Goal: Task Accomplishment & Management: Use online tool/utility

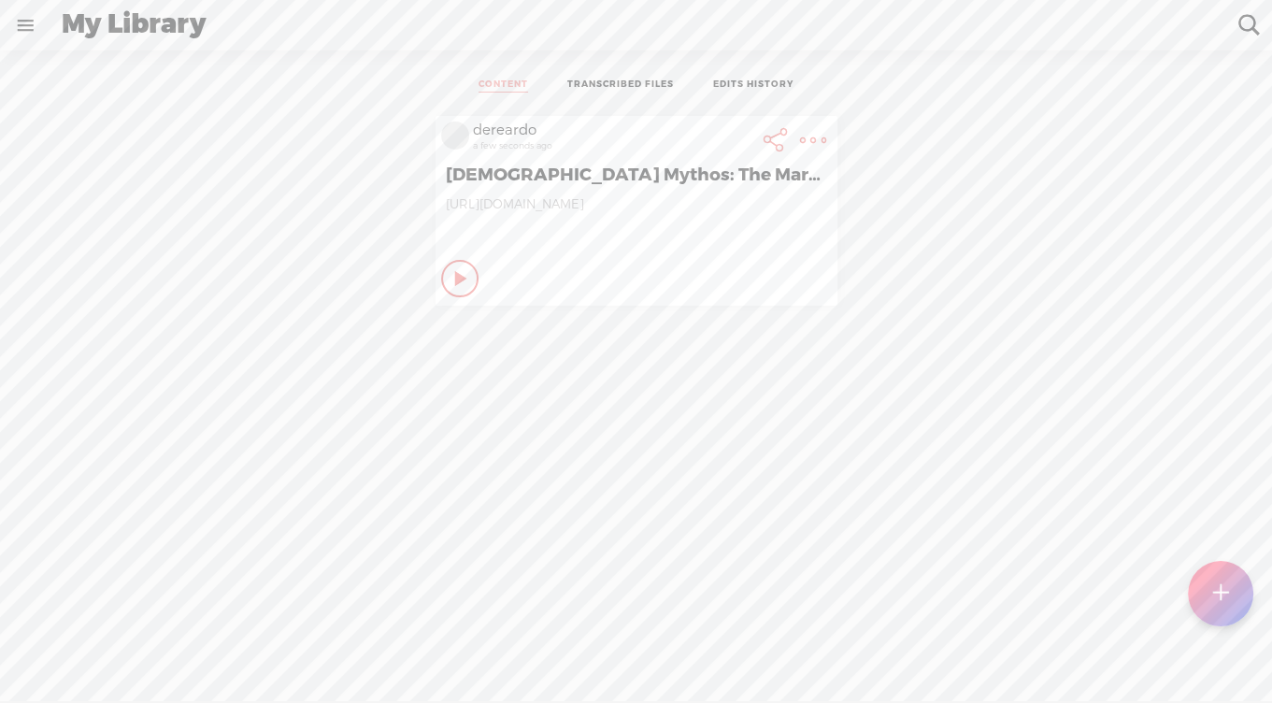
click at [33, 20] on link at bounding box center [25, 25] width 49 height 49
click at [117, 652] on div "SETTINGS" at bounding box center [102, 660] width 74 height 16
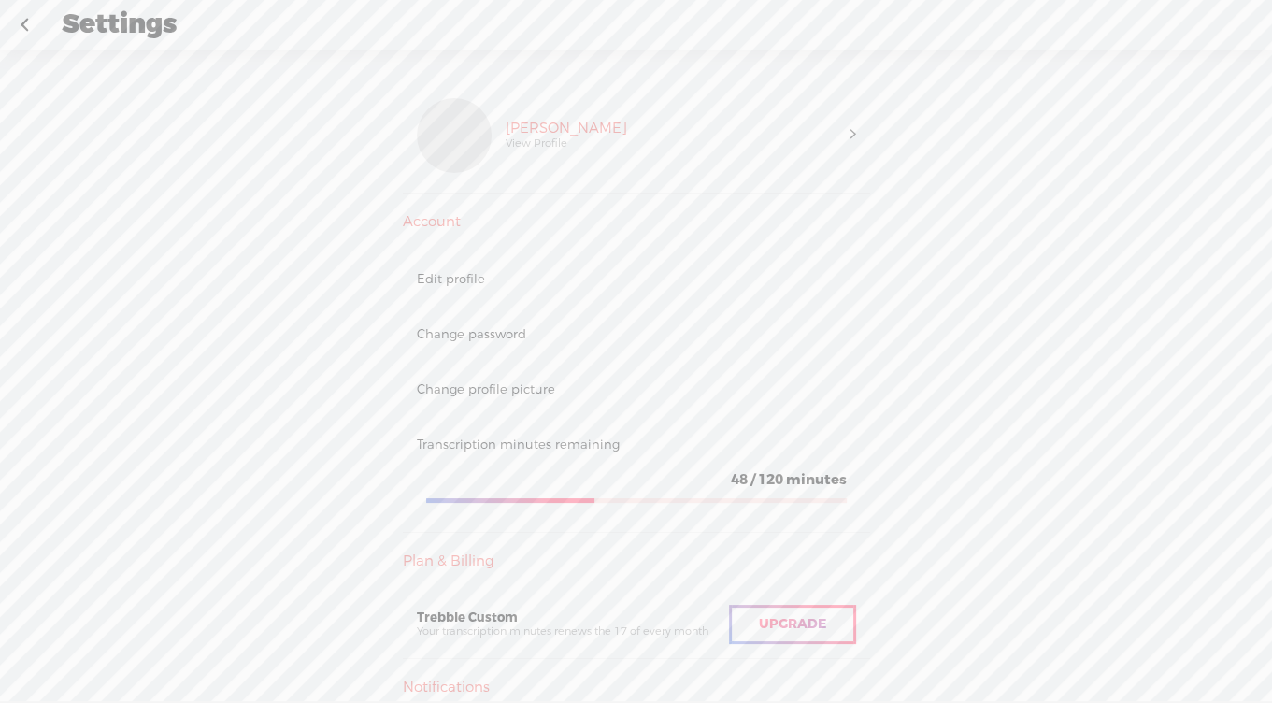
click at [33, 21] on link at bounding box center [24, 25] width 47 height 49
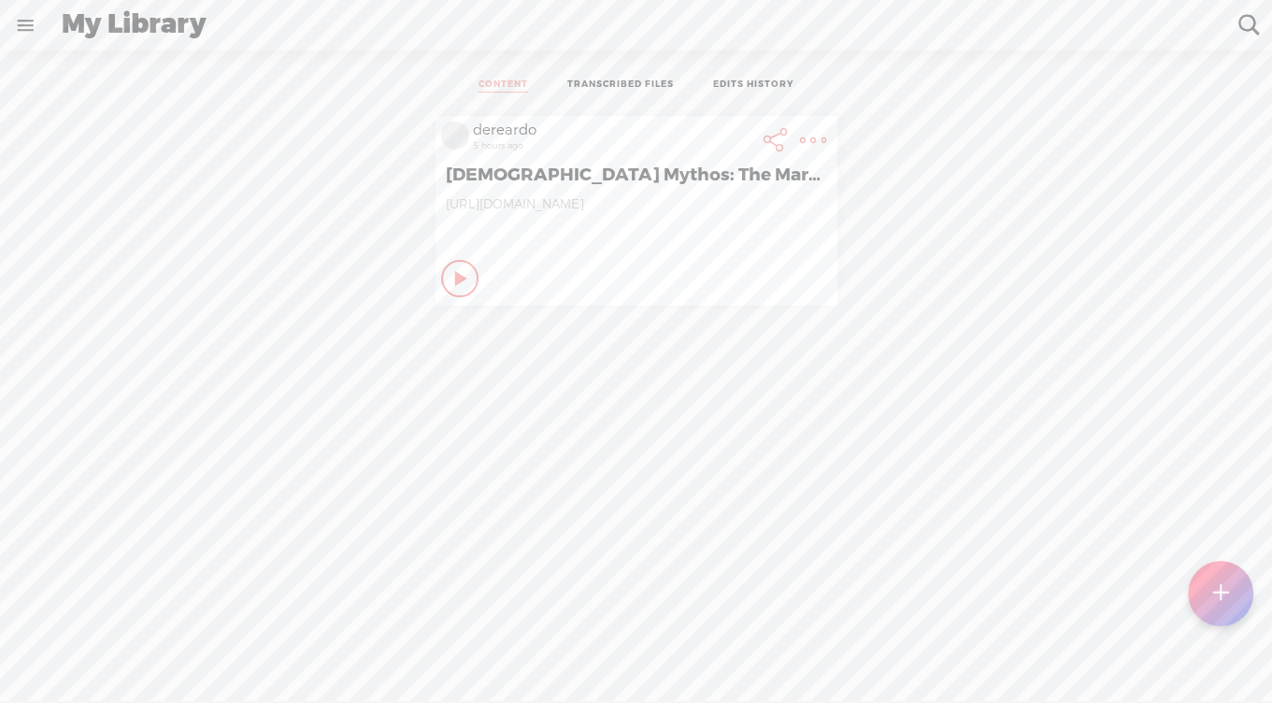
click at [33, 22] on link at bounding box center [25, 25] width 49 height 49
click at [894, 558] on body "You have 48 minutes of transcription remaining. Upgrade to increase your limit …" at bounding box center [636, 350] width 1272 height 701
click at [809, 140] on t at bounding box center [813, 140] width 26 height 26
click at [1119, 460] on div "dereardo 5 hours ago [DEMOGRAPHIC_DATA] Mythos: The Marvel of [DEMOGRAPHIC_DATA…" at bounding box center [636, 426] width 1244 height 638
click at [1214, 591] on t at bounding box center [1221, 594] width 16 height 41
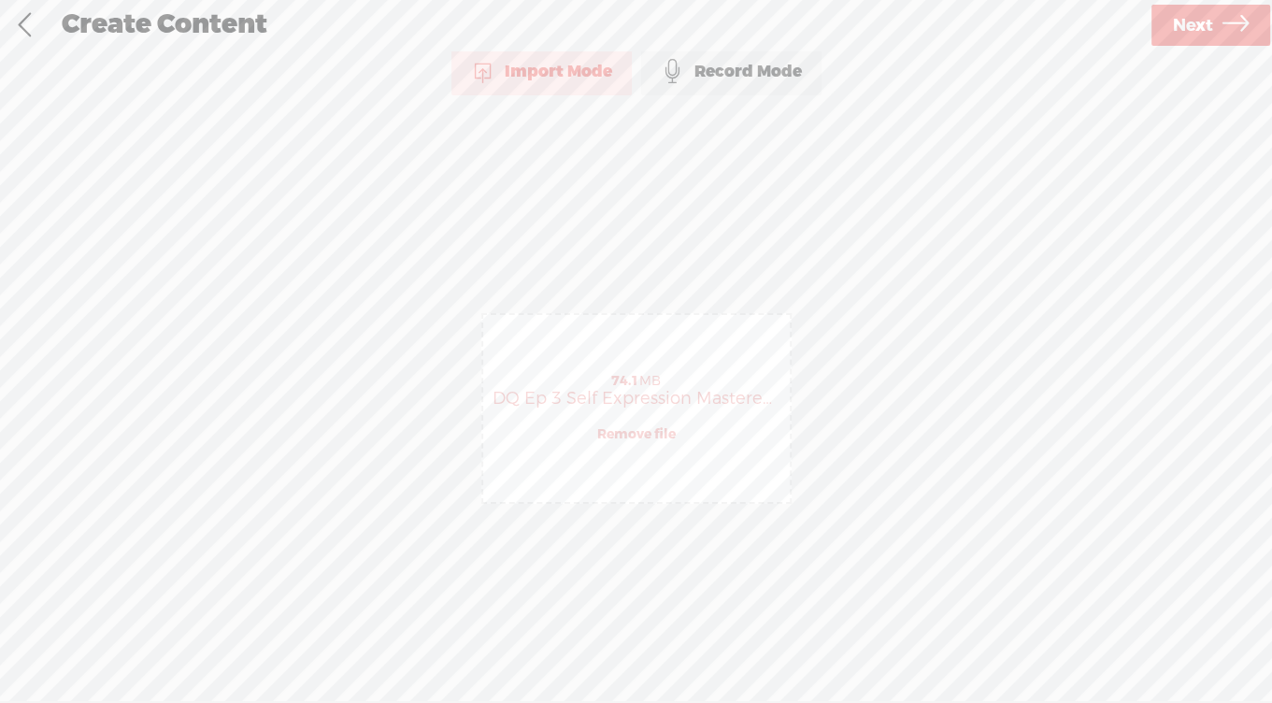
click at [1195, 41] on span "Next" at bounding box center [1193, 26] width 40 height 48
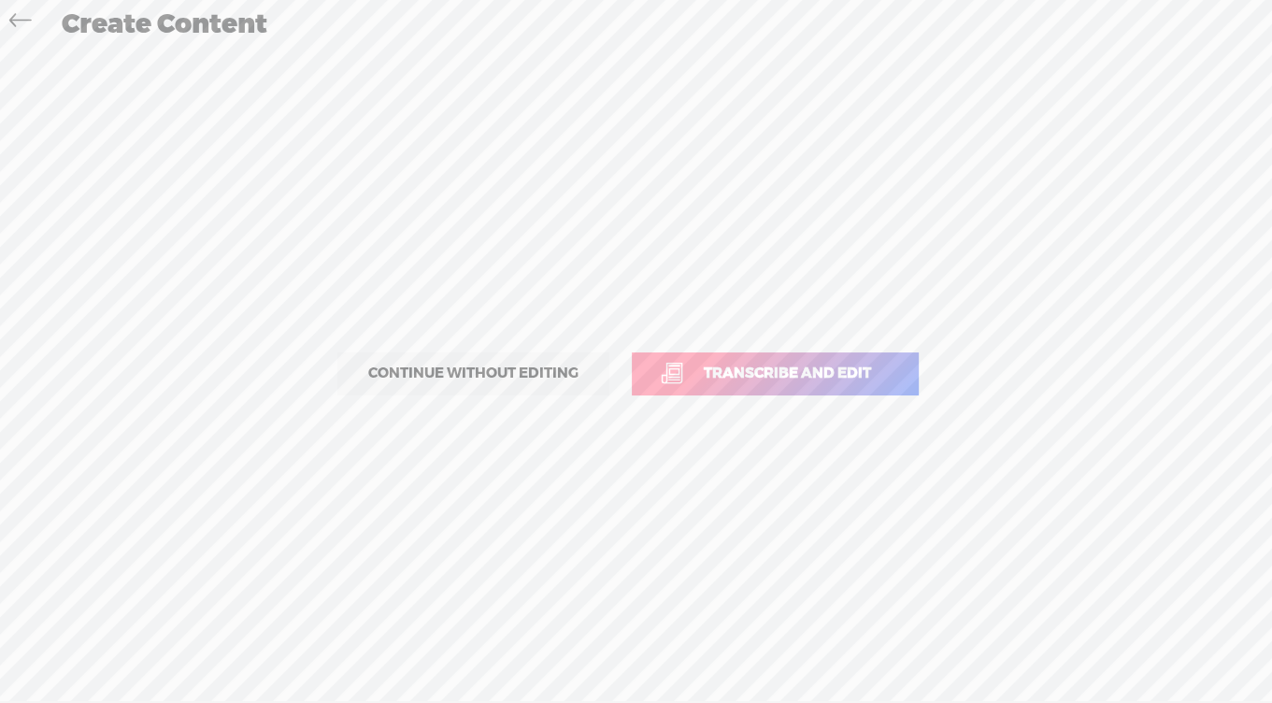
click at [741, 365] on span "Transcribe and edit" at bounding box center [787, 374] width 207 height 22
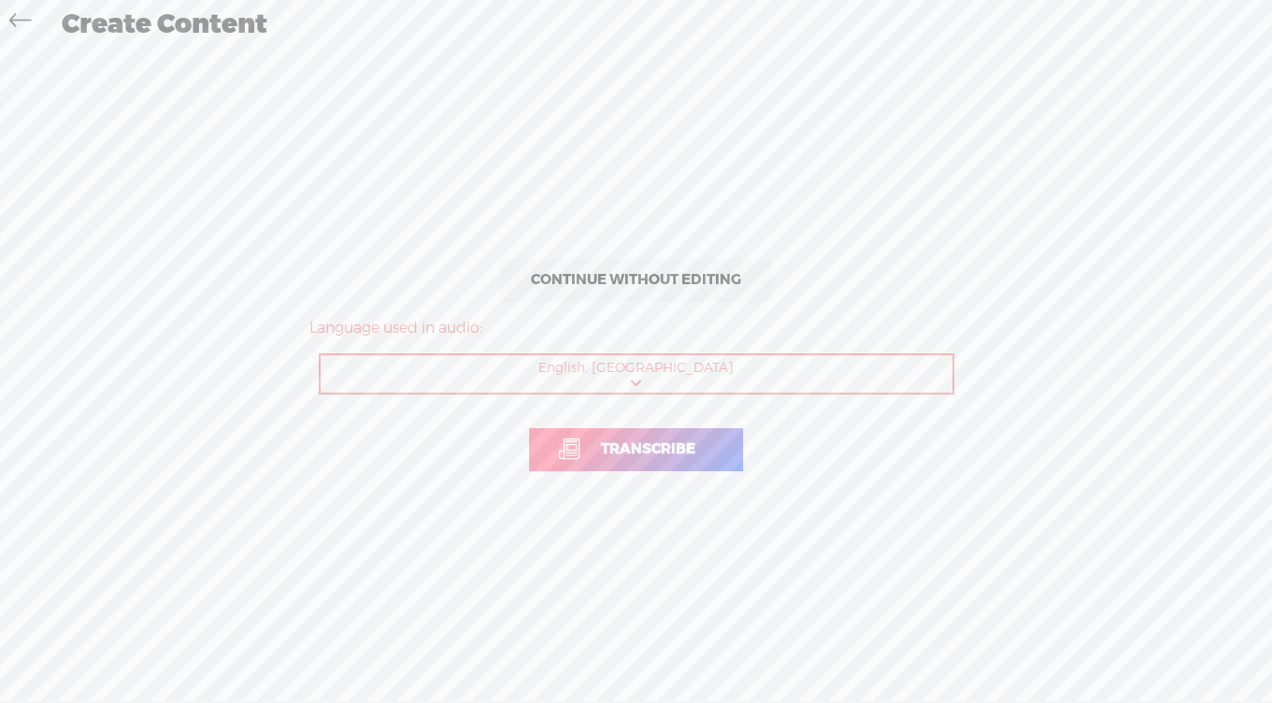
click at [667, 457] on span "Transcribe" at bounding box center [648, 449] width 134 height 22
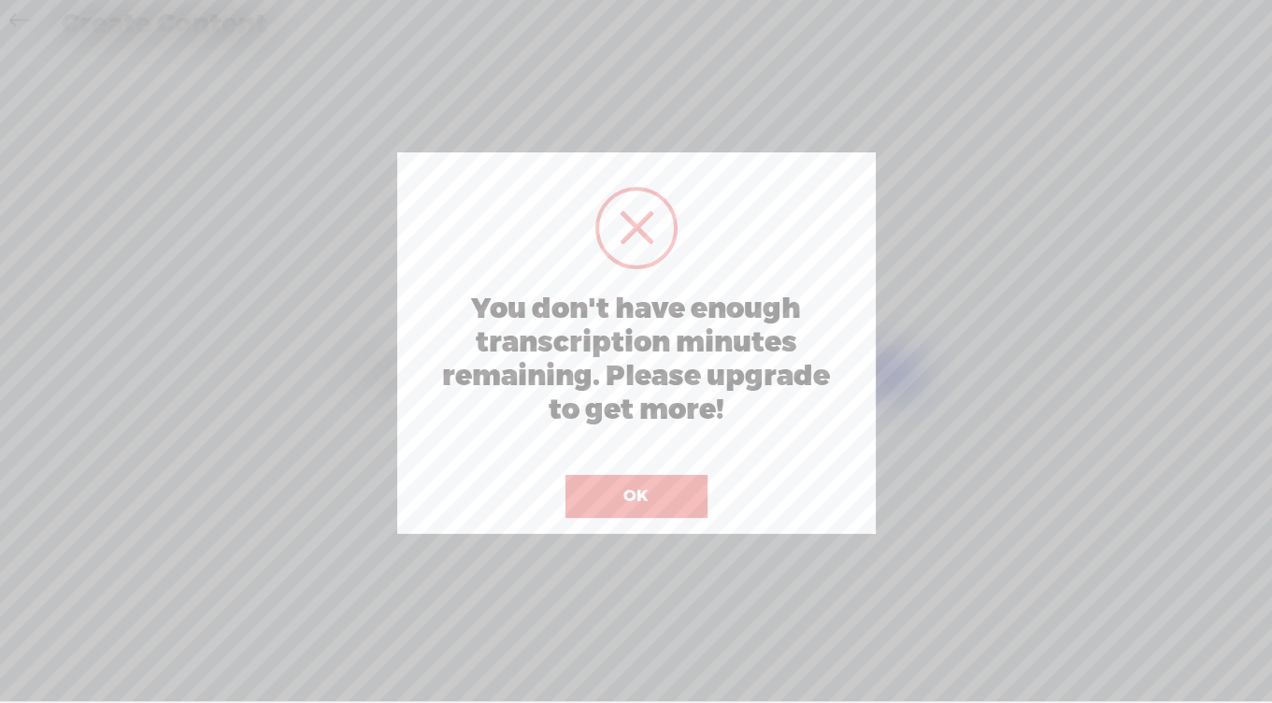
click at [642, 489] on button "OK" at bounding box center [637, 496] width 142 height 43
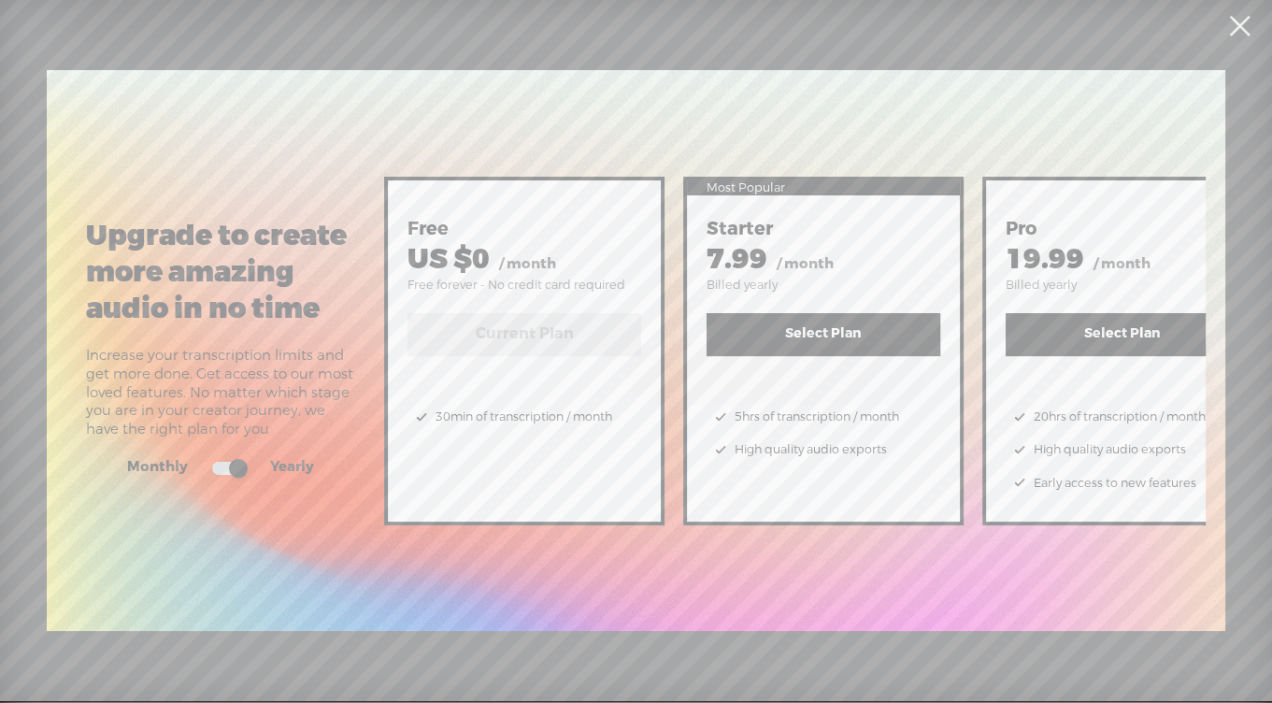
click at [1256, 43] on link at bounding box center [1239, 26] width 47 height 52
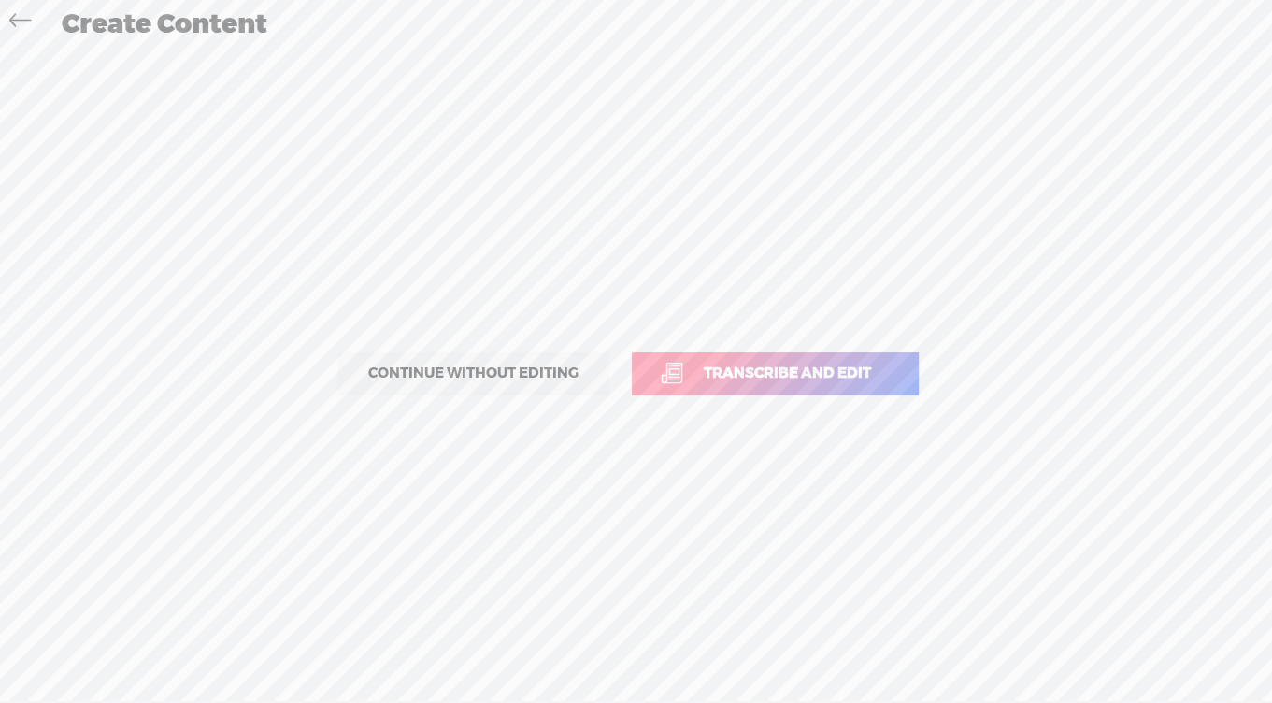
click at [31, 19] on icon at bounding box center [20, 23] width 22 height 42
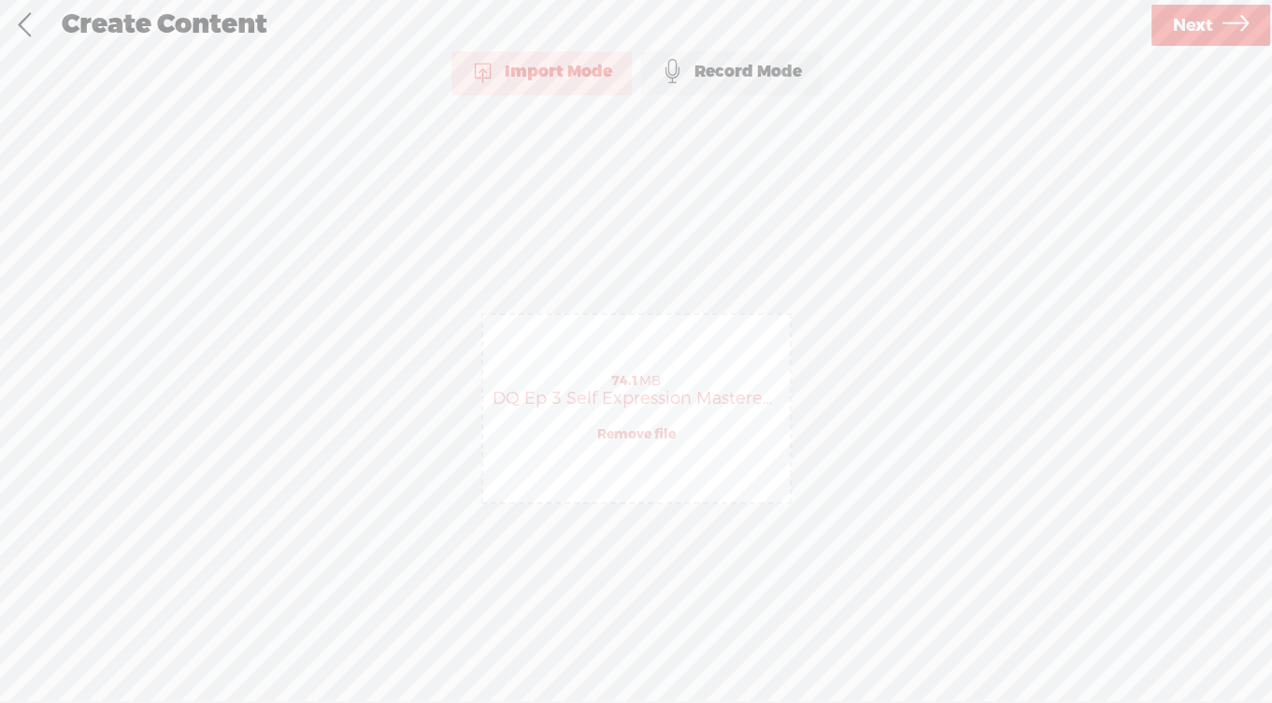
click at [30, 16] on link at bounding box center [24, 25] width 47 height 49
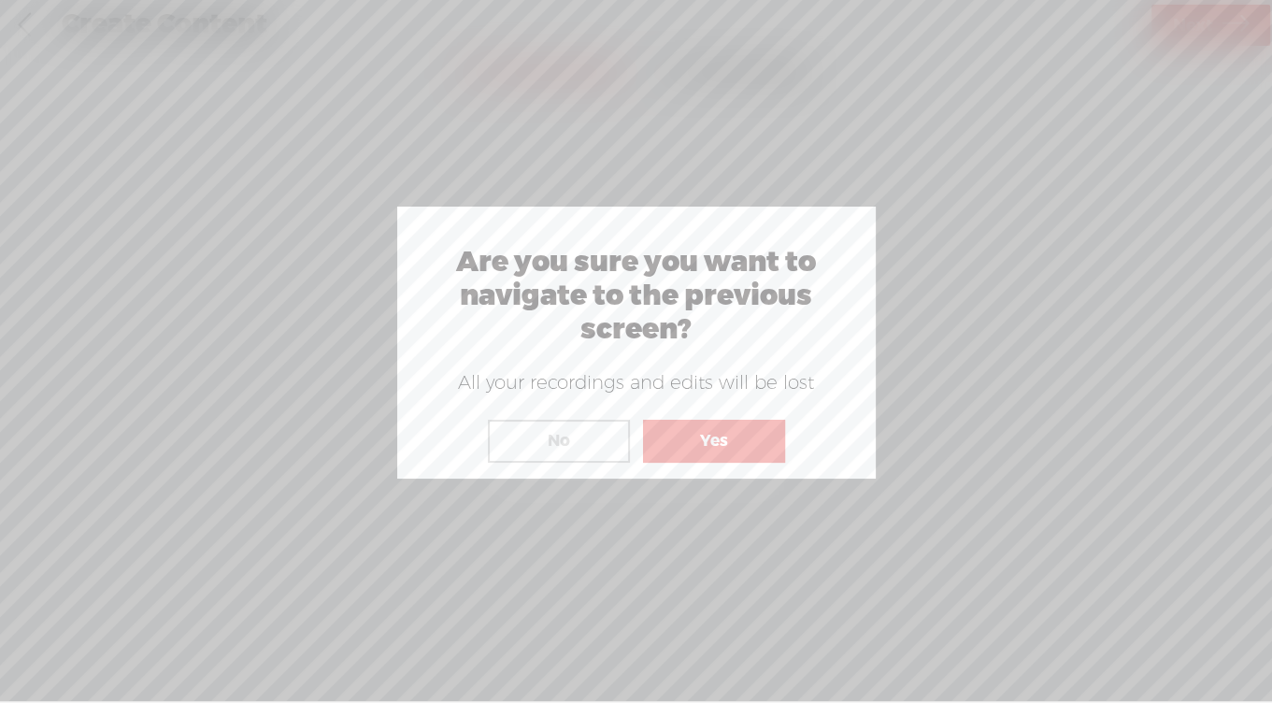
click at [699, 442] on button "Yes" at bounding box center [714, 441] width 142 height 43
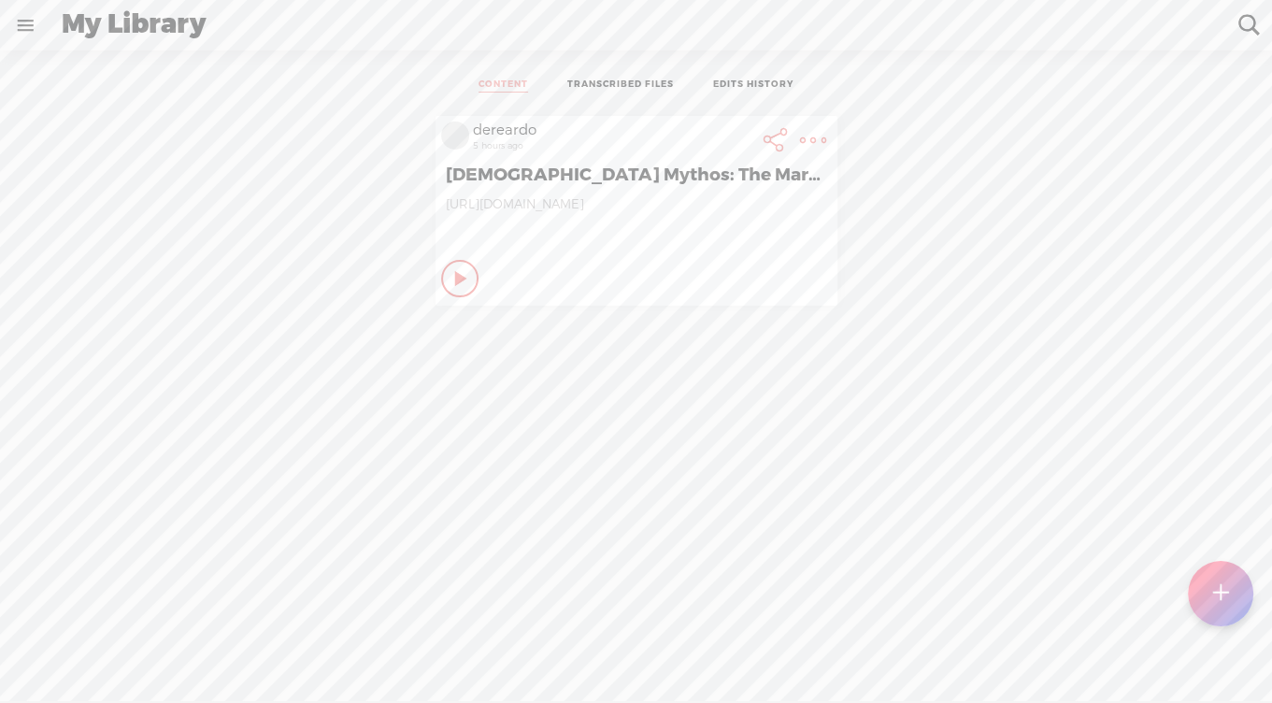
click at [28, 24] on link at bounding box center [25, 25] width 49 height 49
click at [110, 654] on div "SETTINGS" at bounding box center [102, 660] width 74 height 16
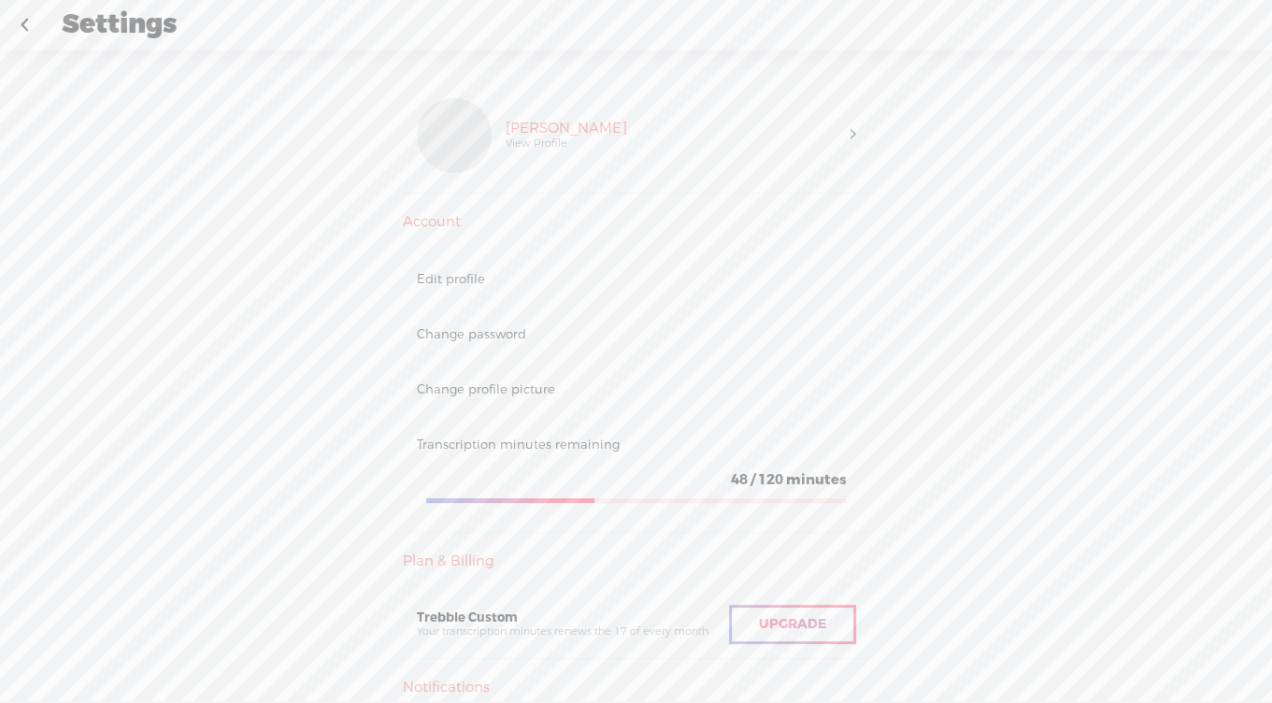
click at [855, 132] on span at bounding box center [854, 135] width 6 height 19
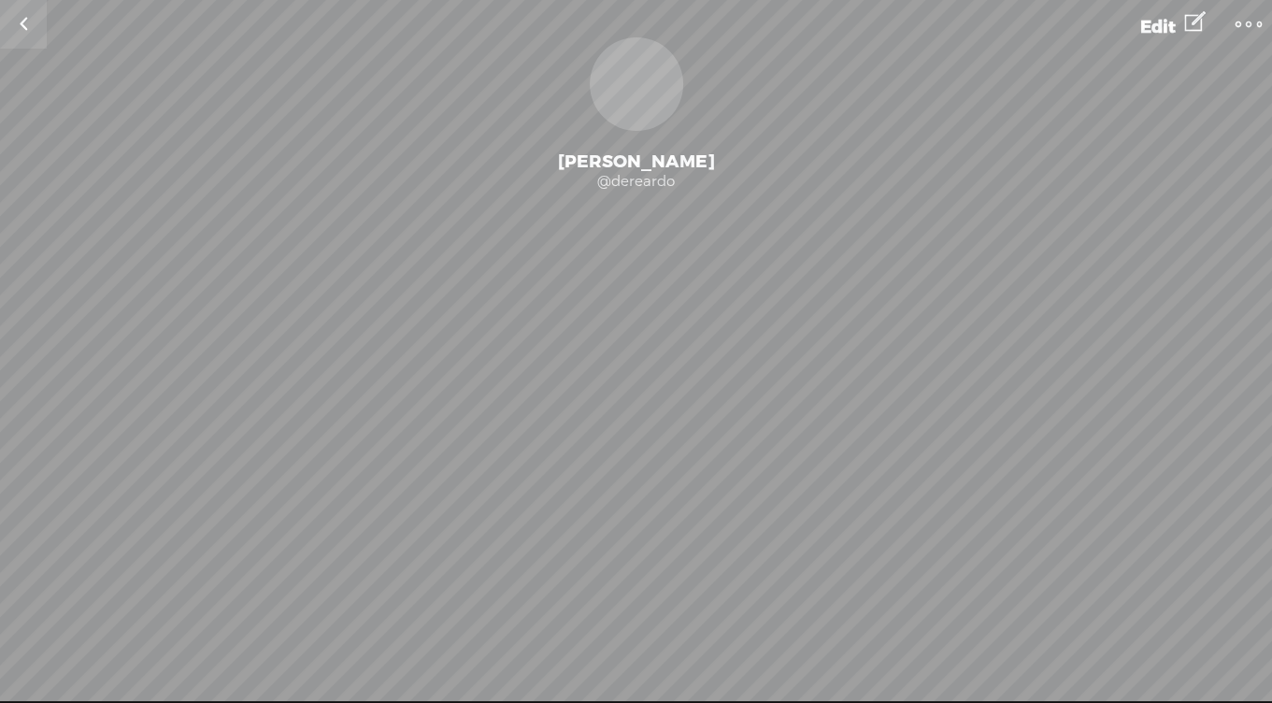
click at [28, 22] on link at bounding box center [23, 24] width 47 height 49
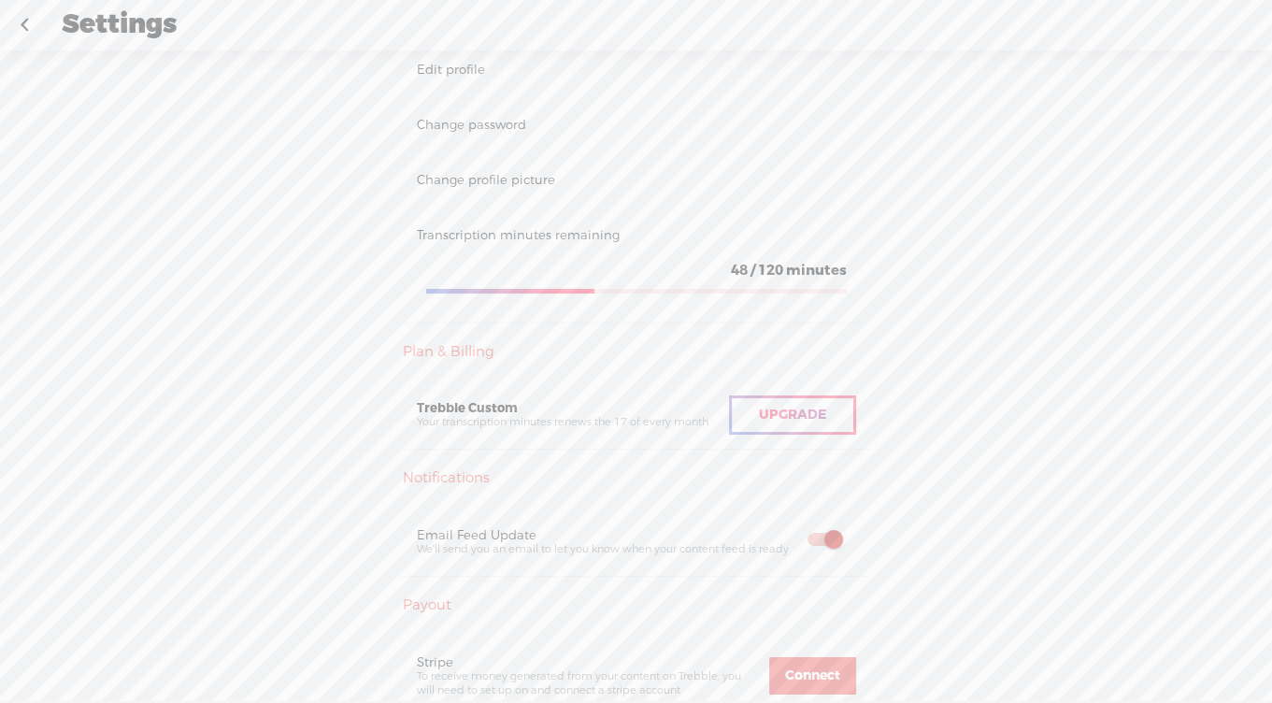
scroll to position [241, 0]
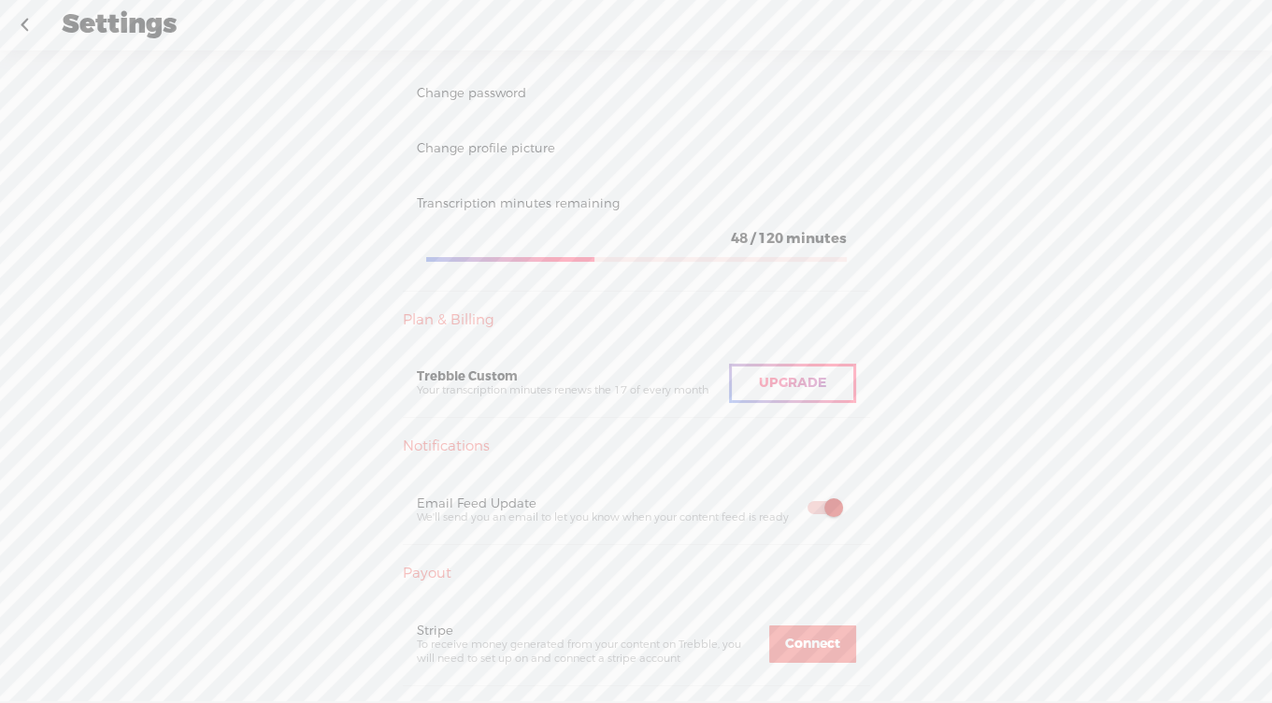
click at [780, 403] on div "Upgrade" at bounding box center [792, 383] width 127 height 39
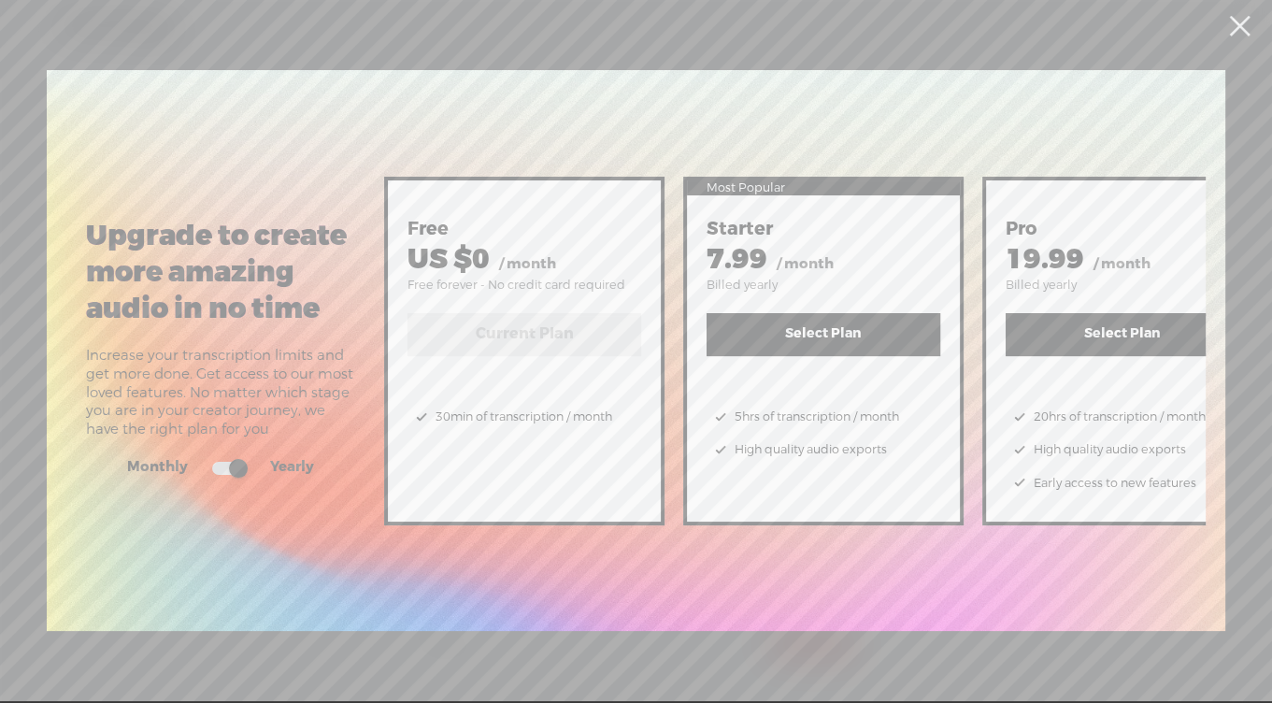
click at [1237, 39] on link at bounding box center [1239, 26] width 47 height 52
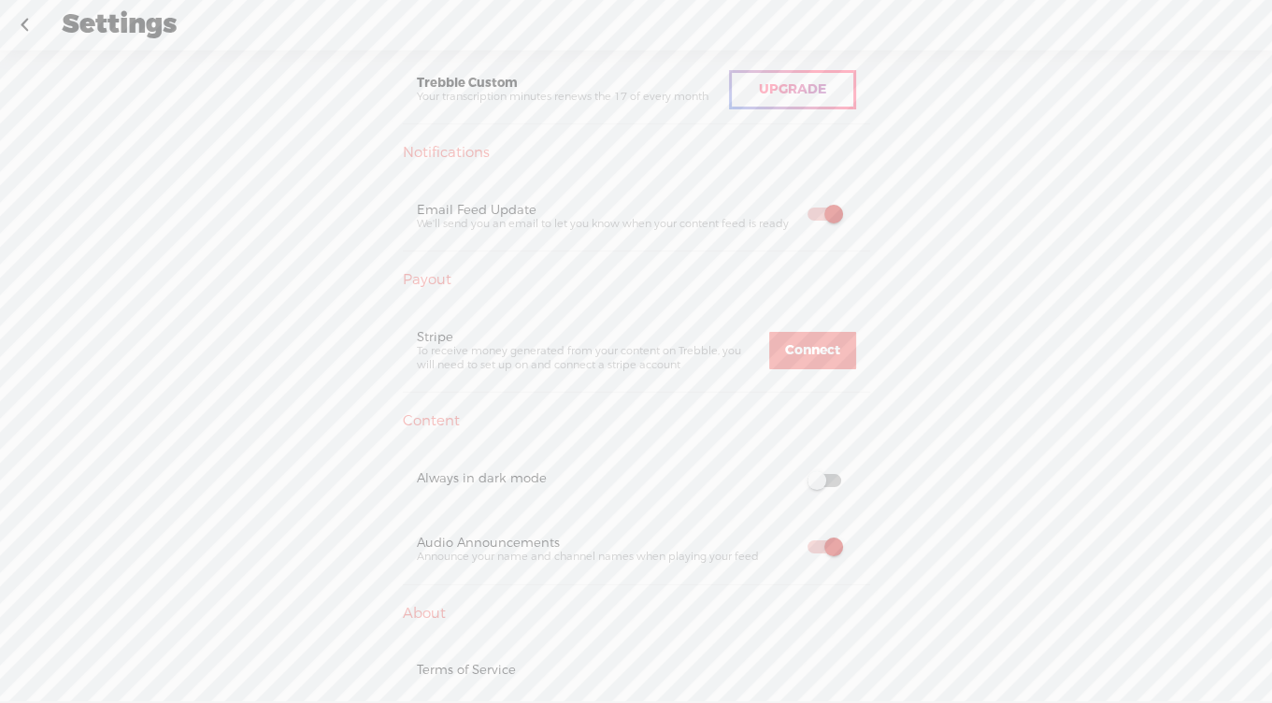
scroll to position [0, 0]
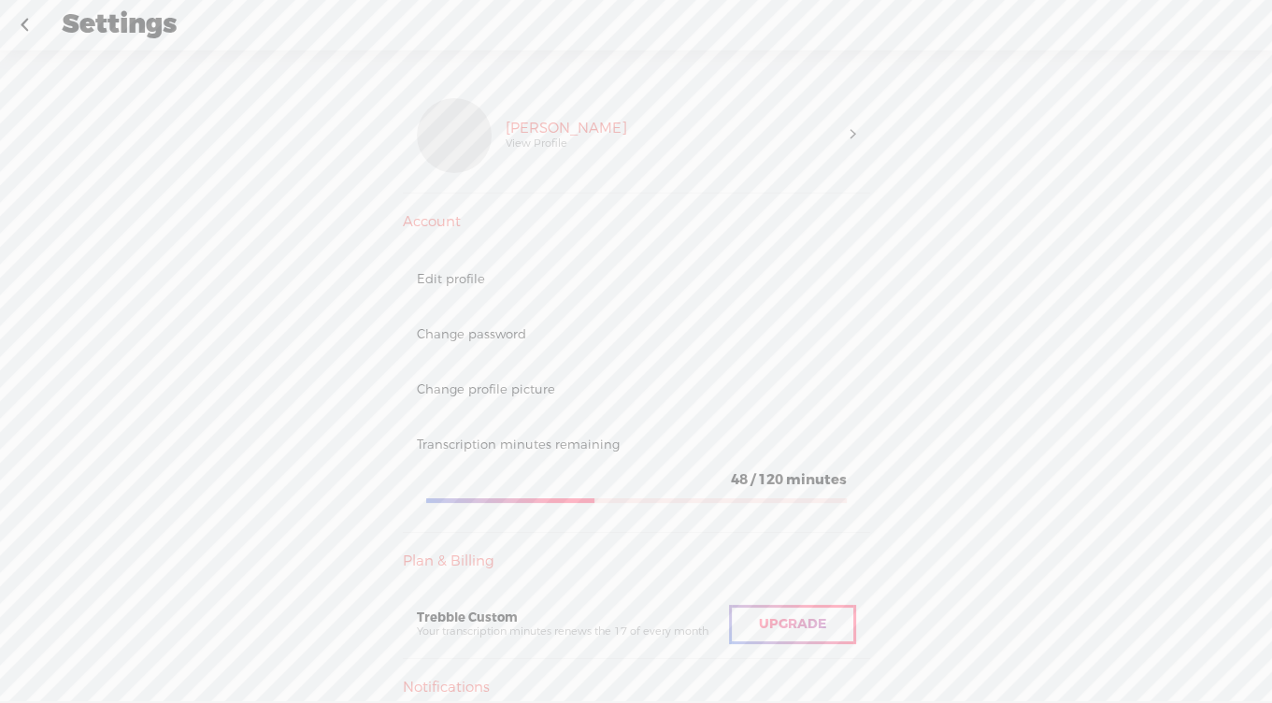
click at [475, 287] on div "Edit profile" at bounding box center [636, 279] width 439 height 16
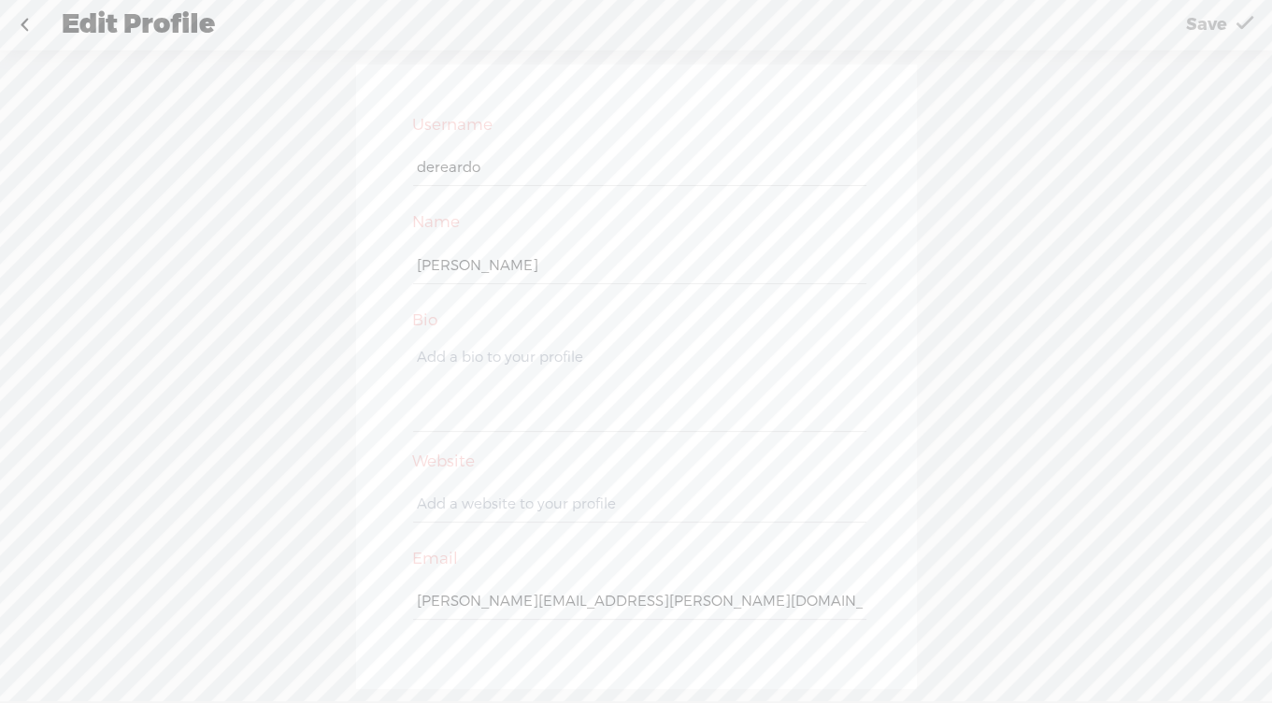
scroll to position [30, 0]
click at [17, 36] on link at bounding box center [24, 25] width 47 height 49
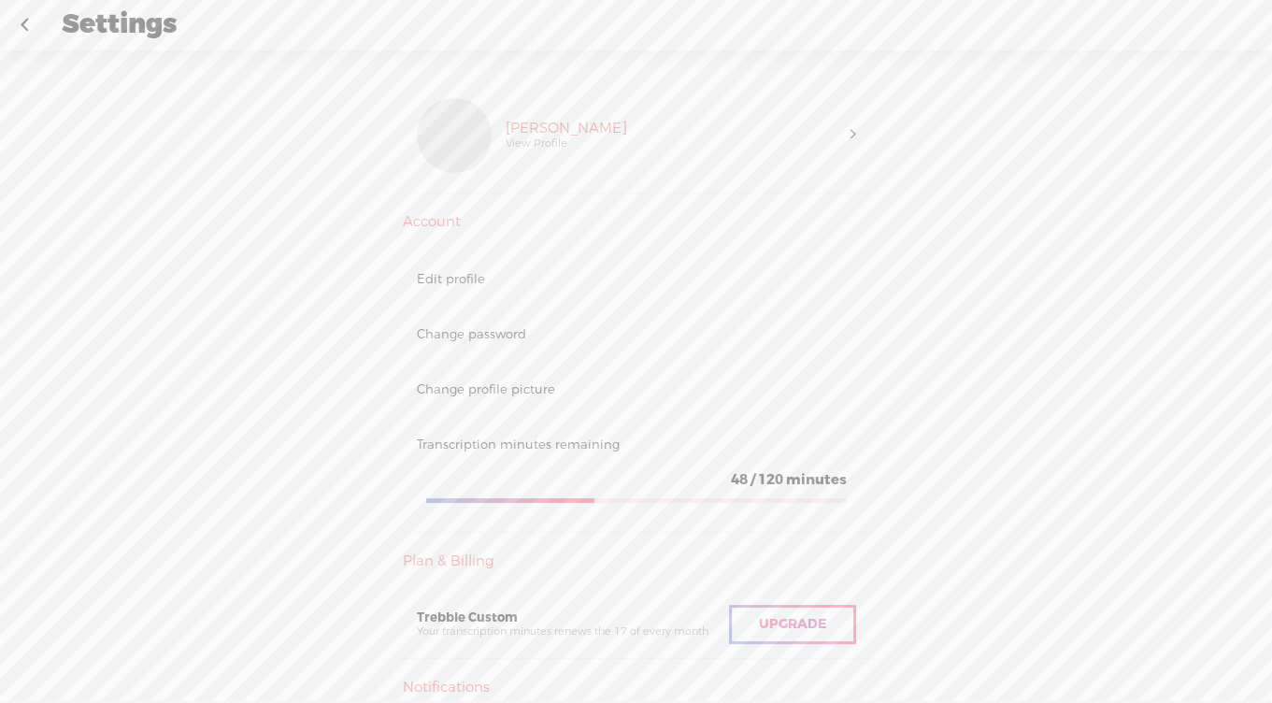
click at [538, 452] on div "Transcription minutes remaining" at bounding box center [636, 445] width 439 height 16
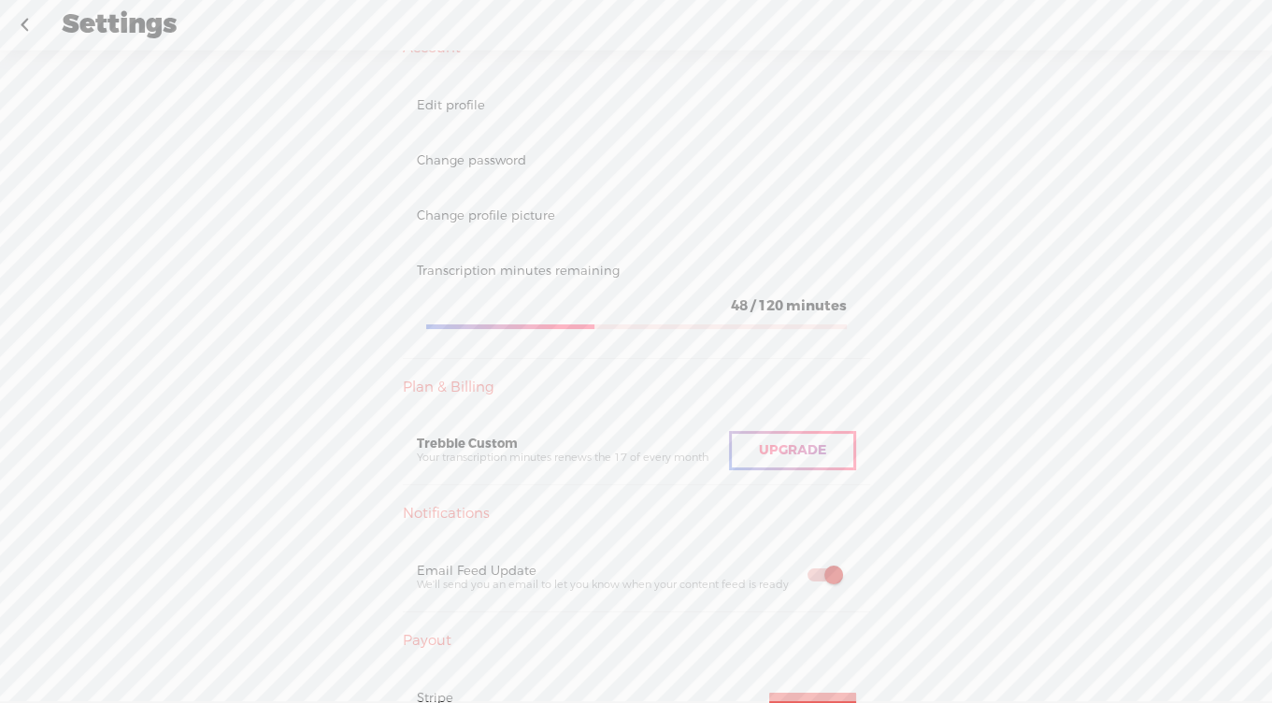
scroll to position [187, 0]
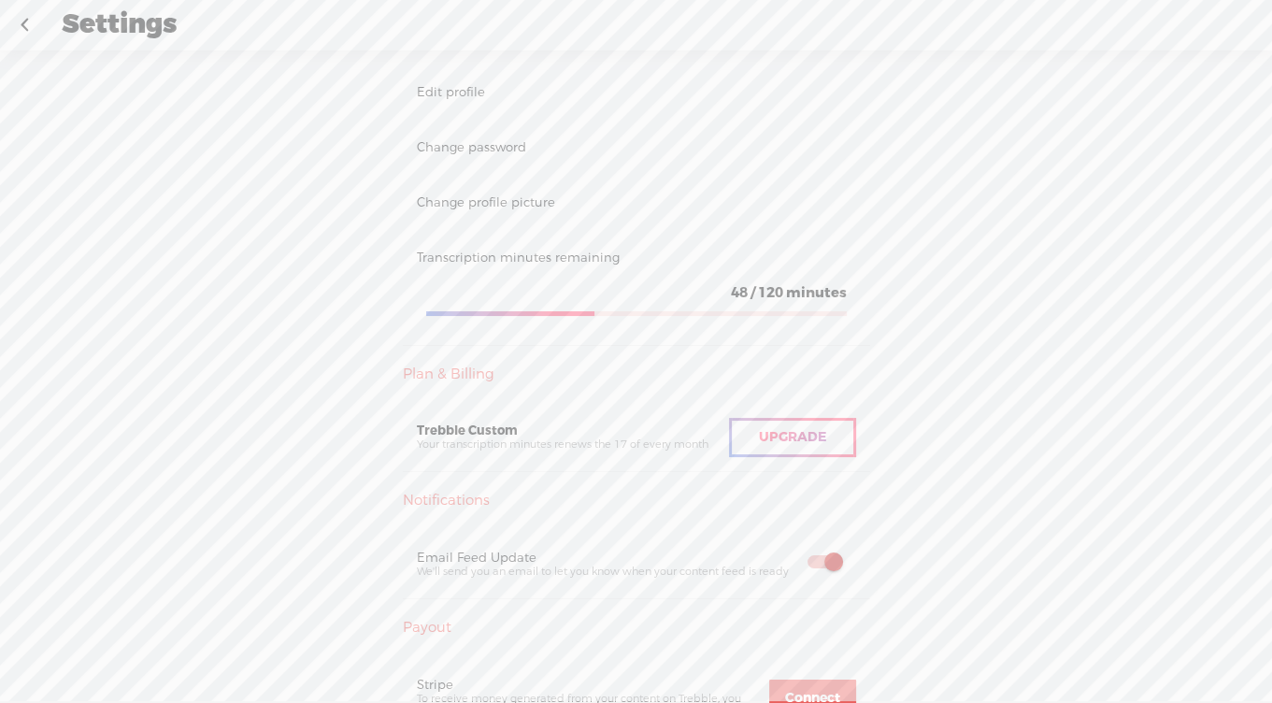
click at [478, 384] on div "Plan & Billing" at bounding box center [636, 375] width 467 height 19
click at [509, 452] on div "Your transcription minutes renews the 17 of every month" at bounding box center [573, 445] width 312 height 14
click at [592, 452] on div "Your transcription minutes renews the 17 of every month" at bounding box center [573, 445] width 312 height 14
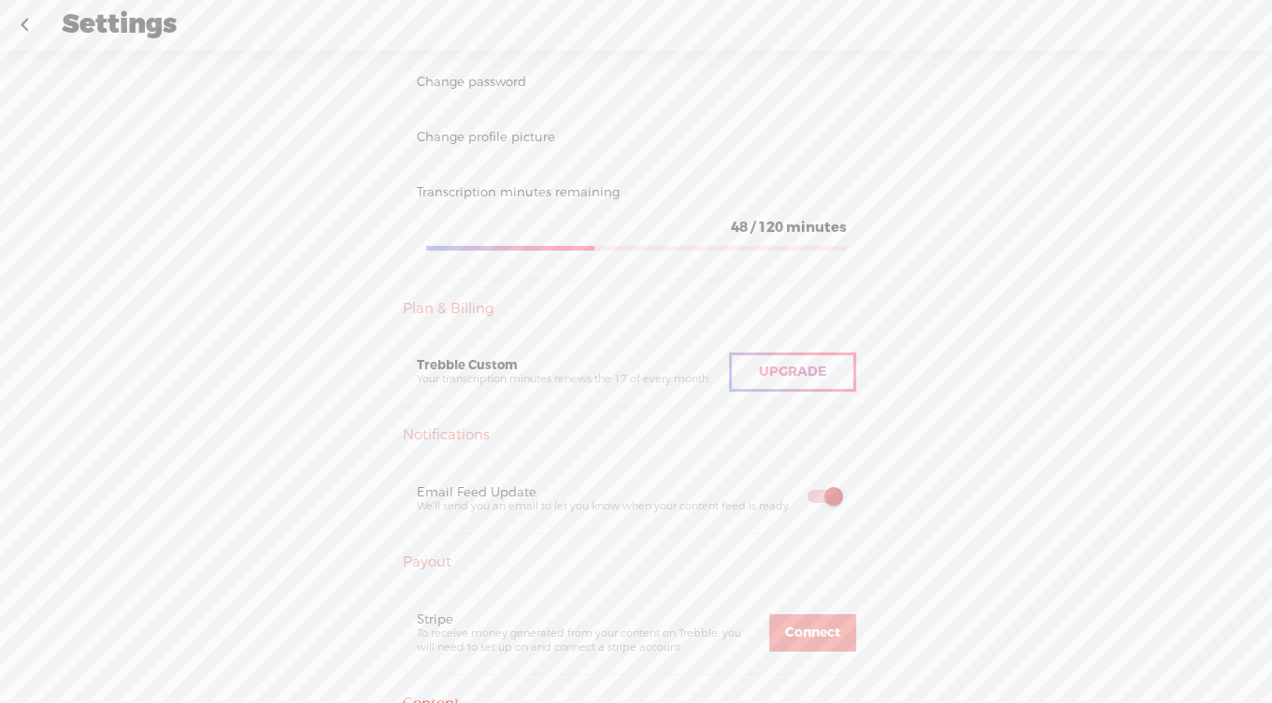
scroll to position [246, 0]
click at [608, 207] on div "Transcription minutes remaining" at bounding box center [636, 199] width 439 height 16
click at [619, 244] on div "48 / 120 minutes" at bounding box center [636, 234] width 421 height 19
click at [731, 243] on span "48" at bounding box center [739, 233] width 17 height 19
click at [758, 243] on span "120" at bounding box center [770, 233] width 25 height 19
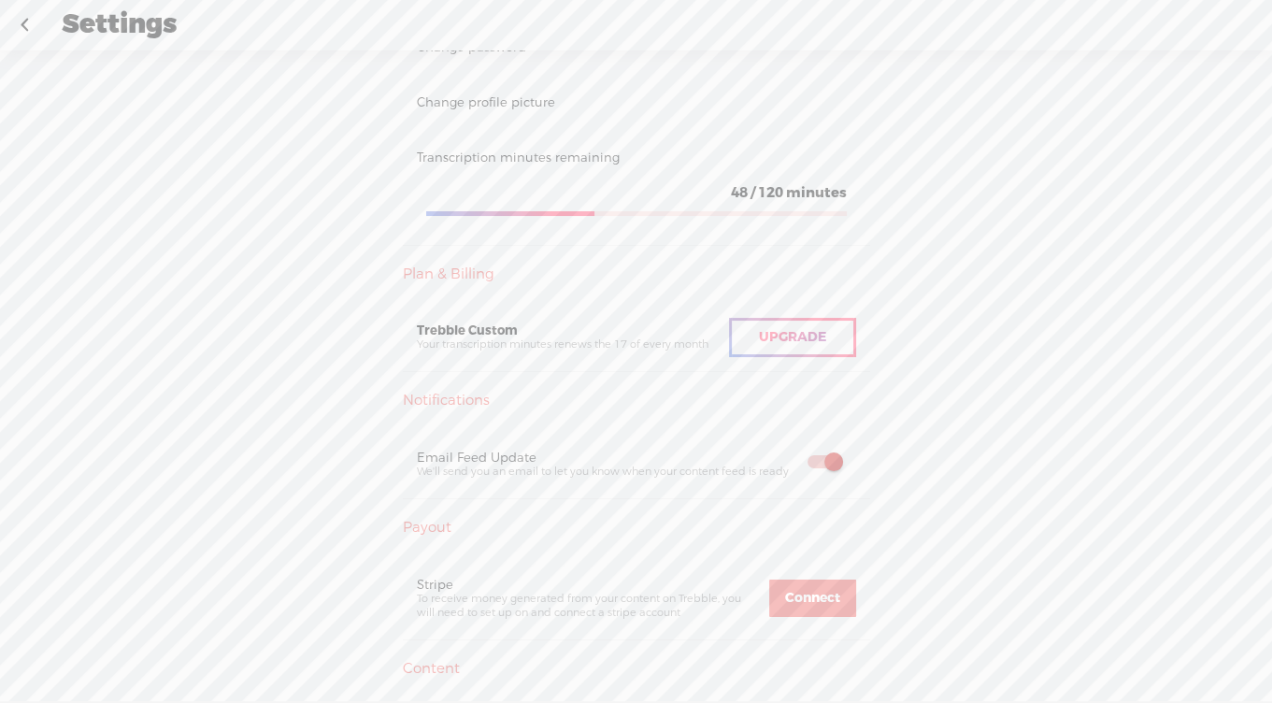
click at [459, 284] on div "Plan & Billing" at bounding box center [636, 274] width 467 height 19
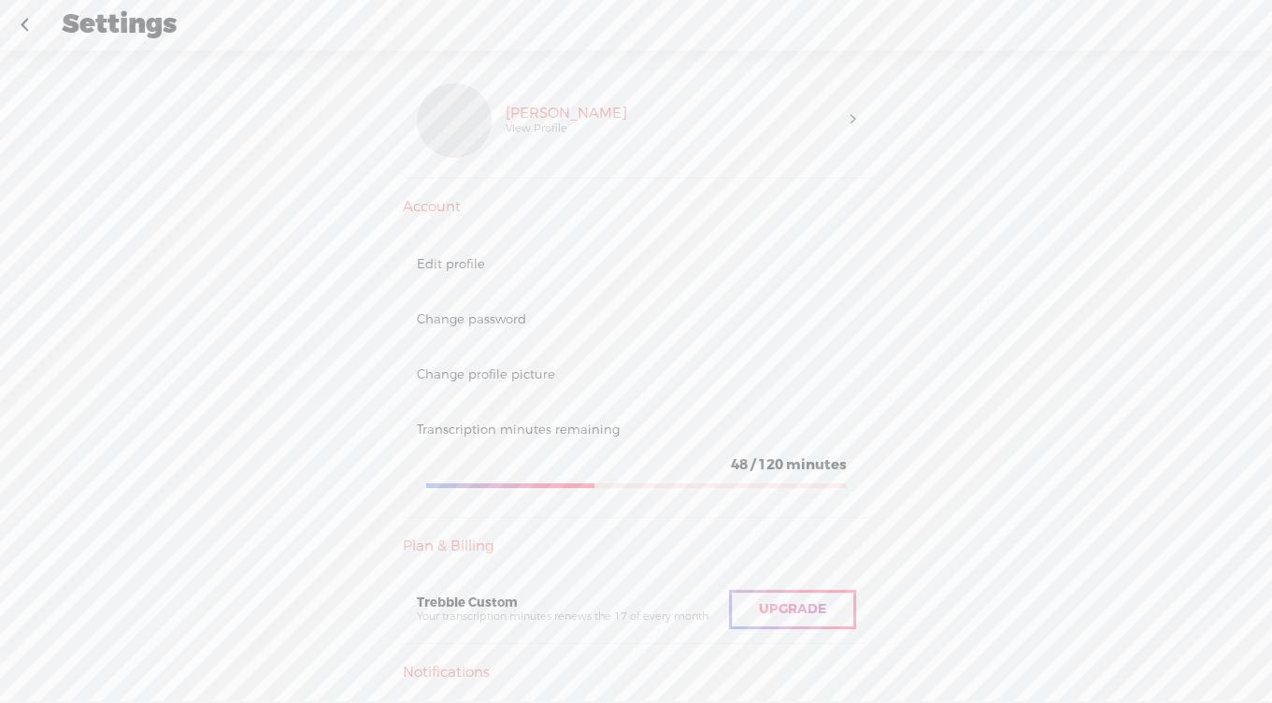
scroll to position [0, 0]
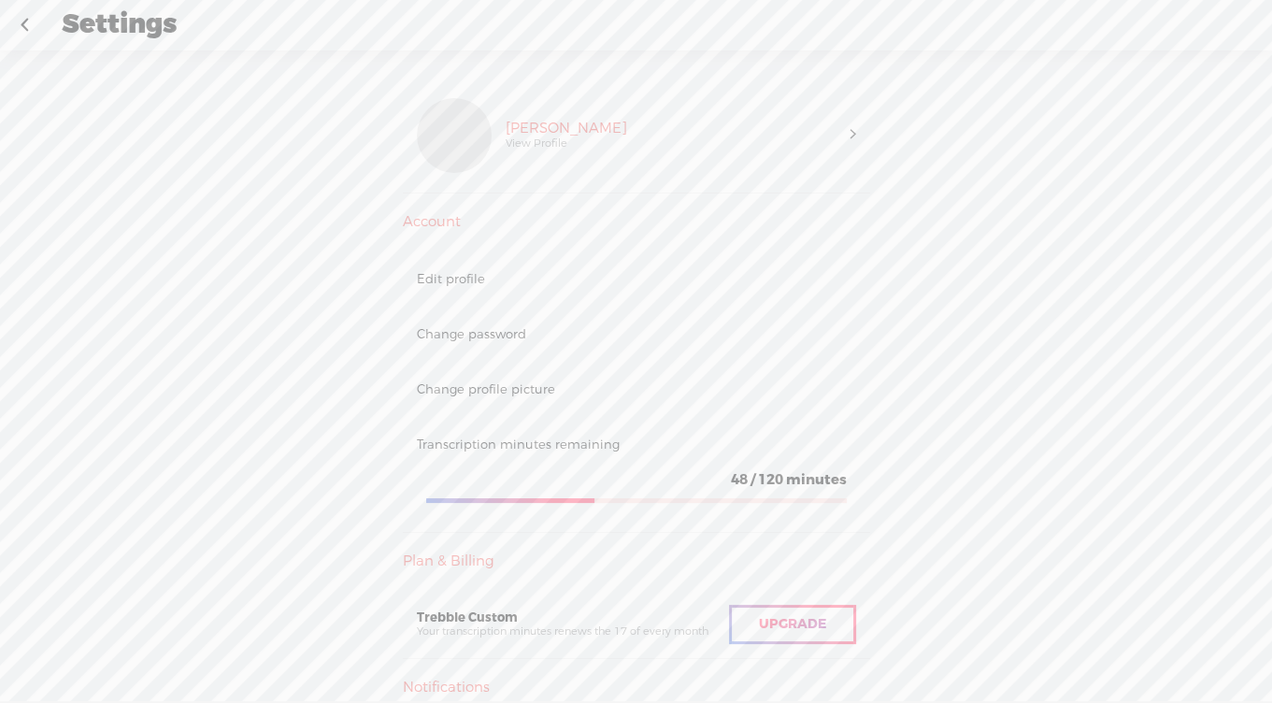
click at [767, 489] on span "120" at bounding box center [770, 479] width 25 height 19
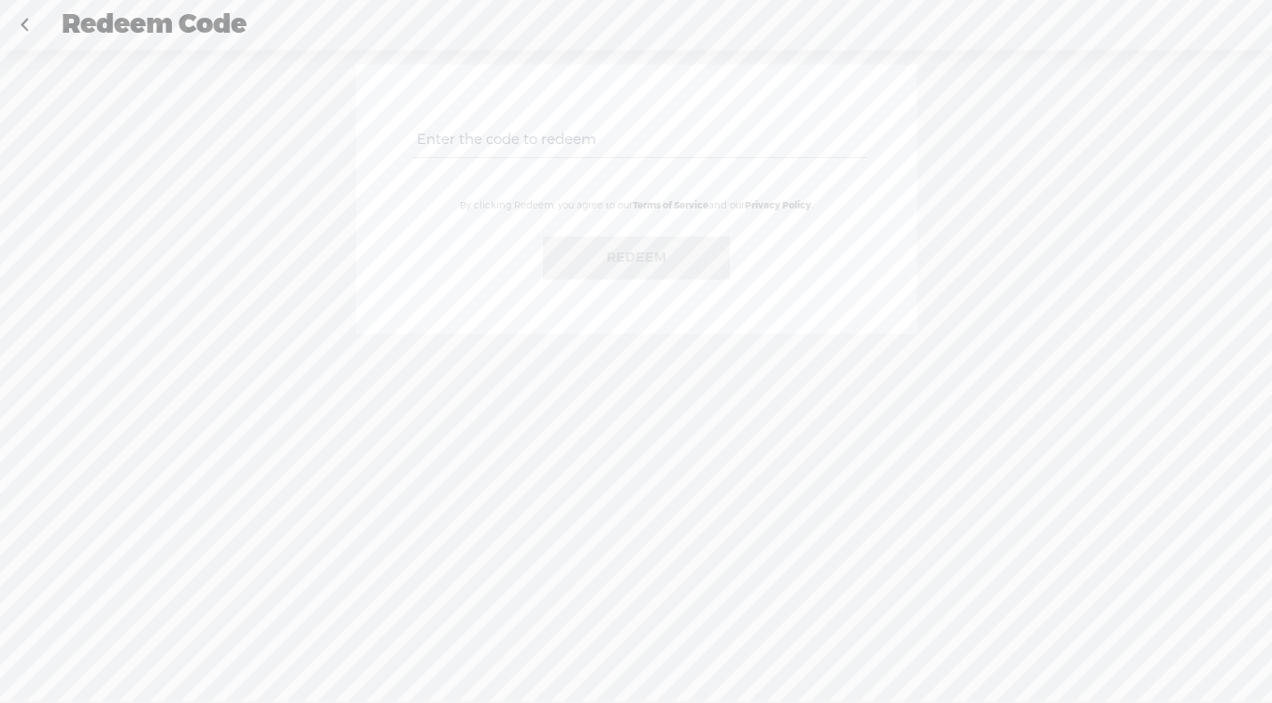
click at [464, 157] on input "text" at bounding box center [639, 140] width 453 height 36
paste input "LNQS-BFPN-Q8R5-MHHV-0823"
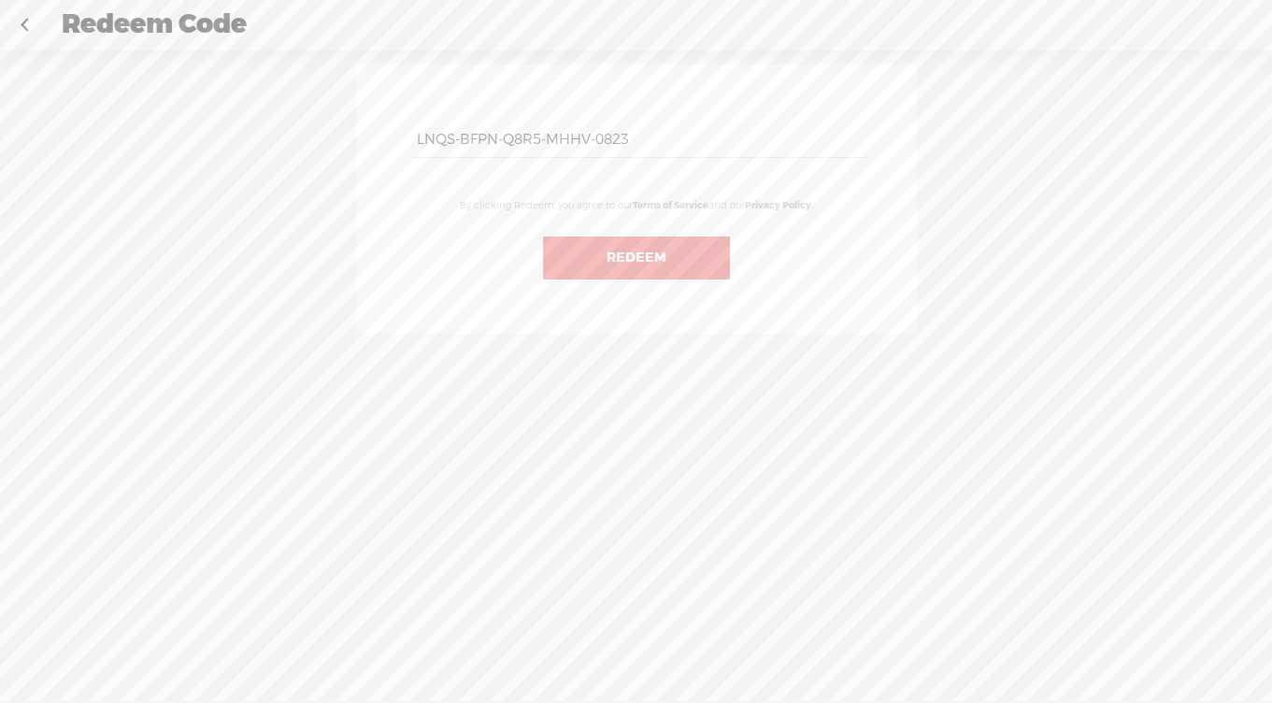
type input "LNQS-BFPN-Q8R5-MHHV-0823"
click at [619, 277] on button "Redeem" at bounding box center [636, 258] width 187 height 43
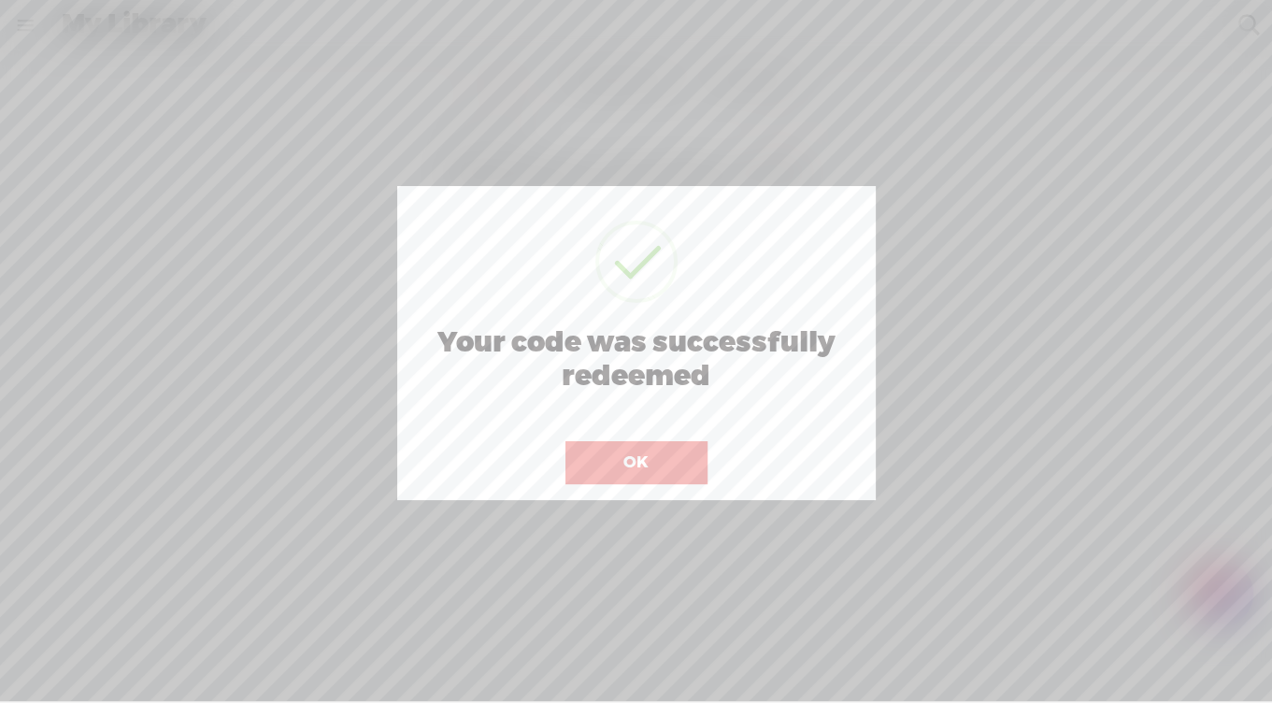
click at [638, 464] on button "OK" at bounding box center [637, 462] width 142 height 43
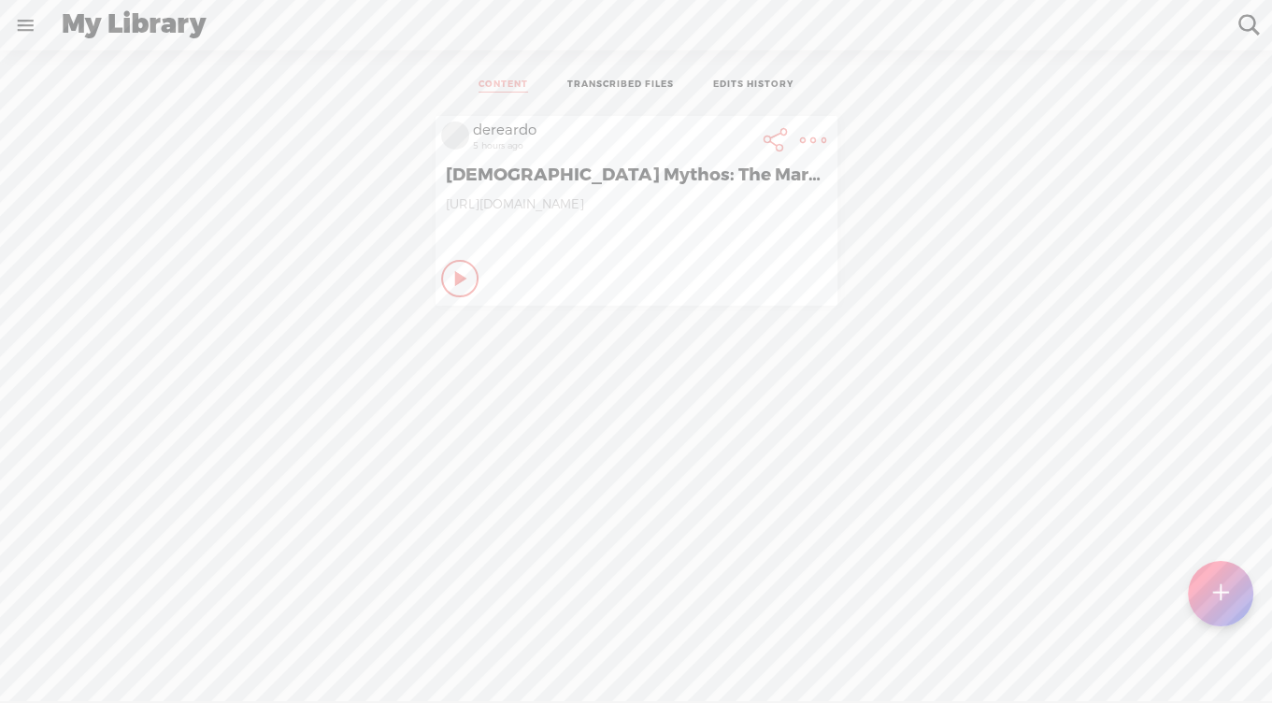
click at [28, 22] on link at bounding box center [25, 25] width 49 height 49
click at [109, 652] on div "SETTINGS" at bounding box center [102, 660] width 74 height 16
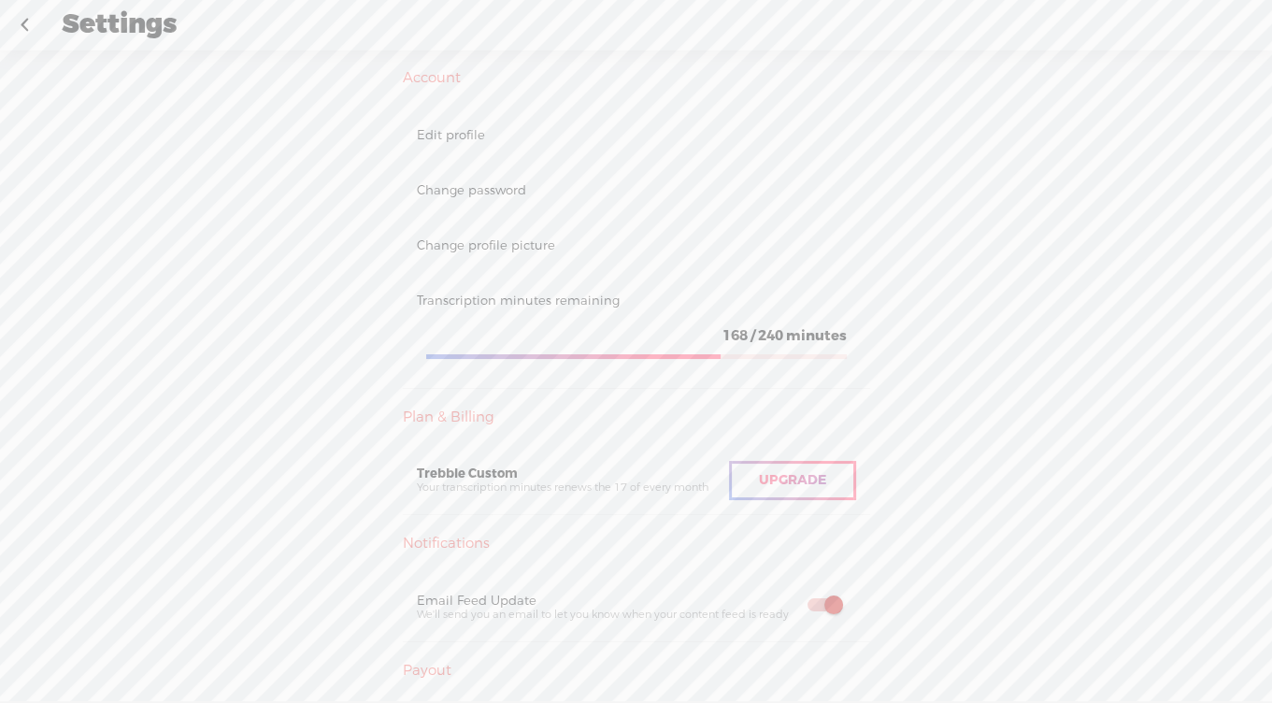
scroll to position [153, 0]
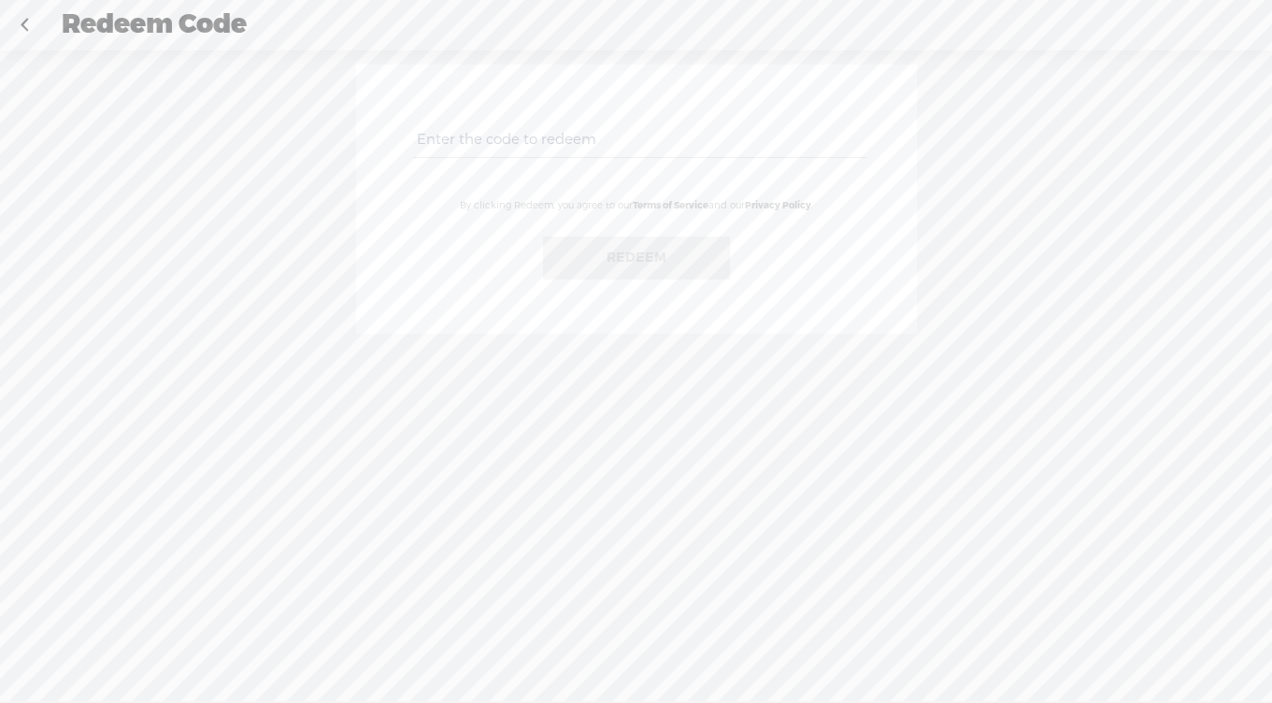
click at [550, 145] on input "text" at bounding box center [639, 140] width 453 height 36
paste input "X8VM-UR5X-TMA5-2AX2-0823"
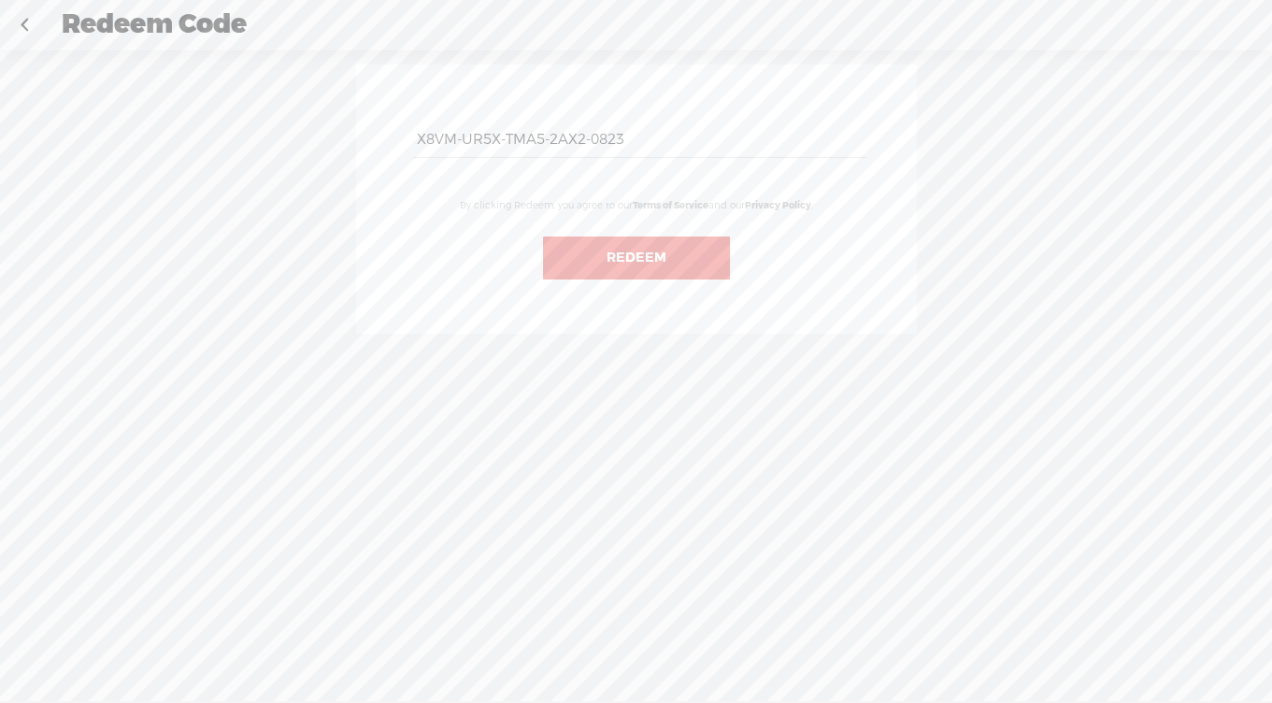
type input "X8VM-UR5X-TMA5-2AX2-0823"
click at [620, 265] on button "Redeem" at bounding box center [636, 258] width 187 height 43
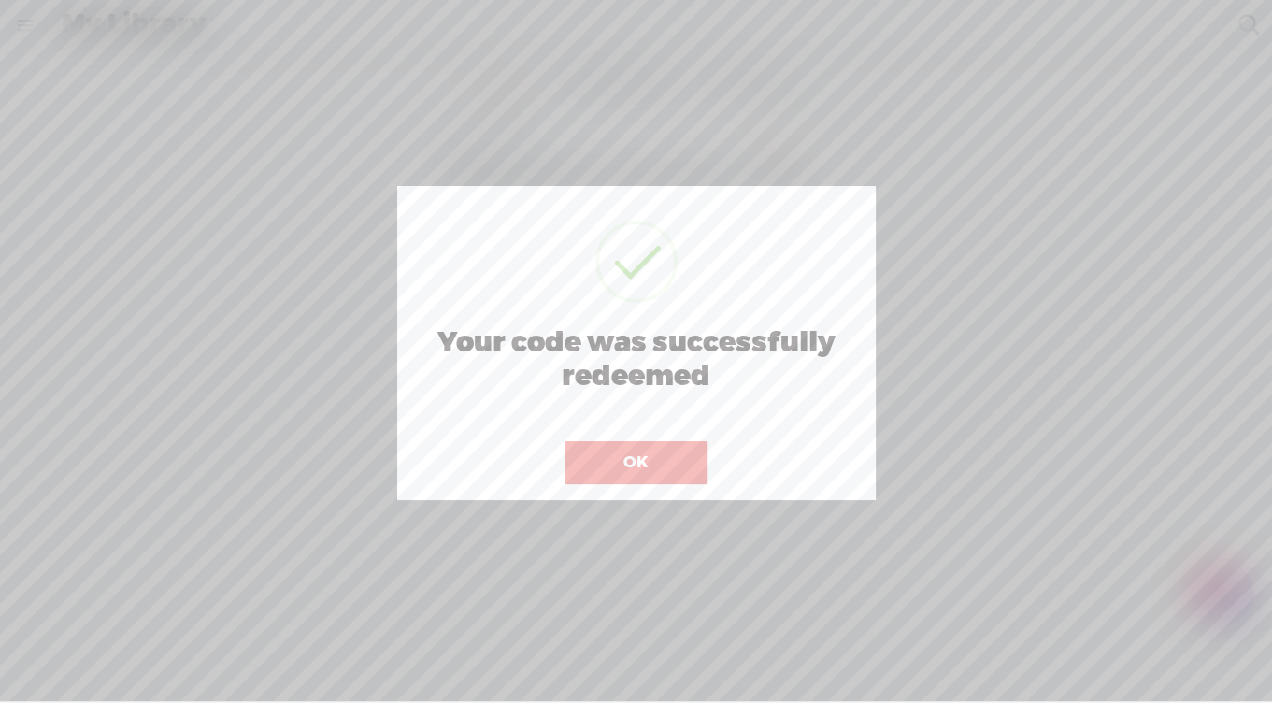
click at [640, 472] on button "OK" at bounding box center [637, 462] width 142 height 43
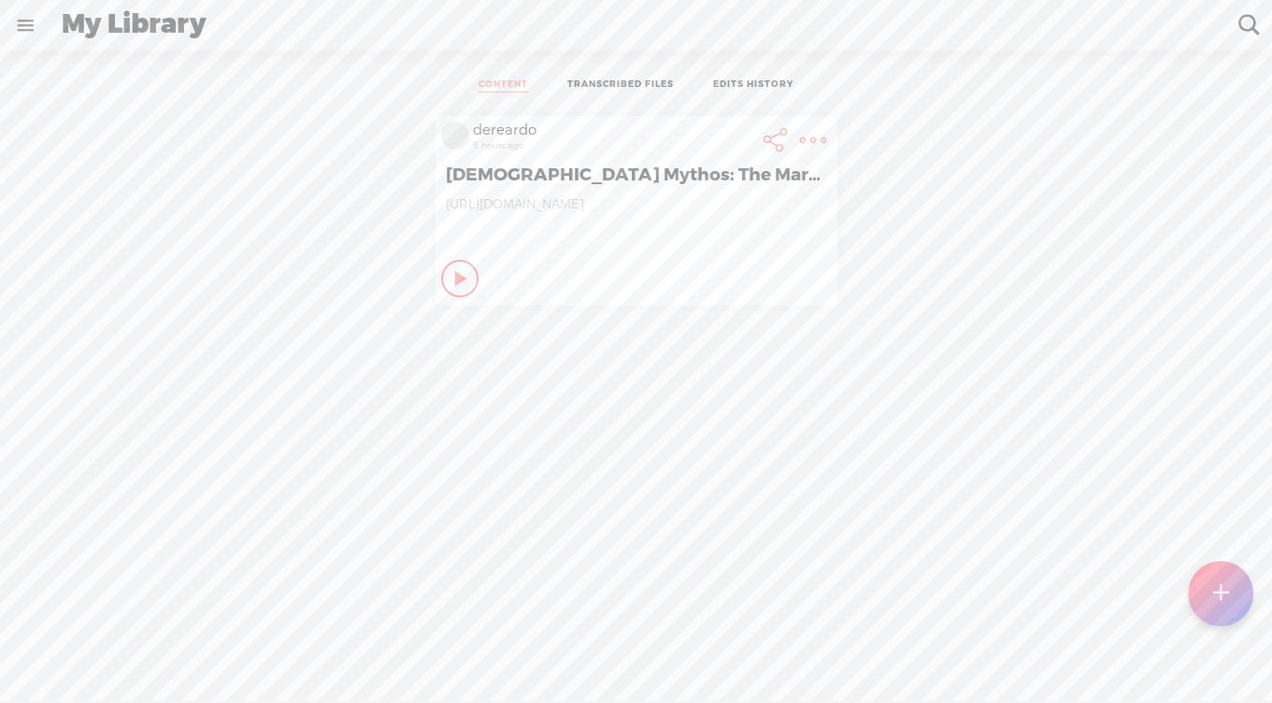
click at [25, 27] on link at bounding box center [25, 25] width 49 height 49
click at [93, 652] on div "SETTINGS" at bounding box center [102, 660] width 74 height 16
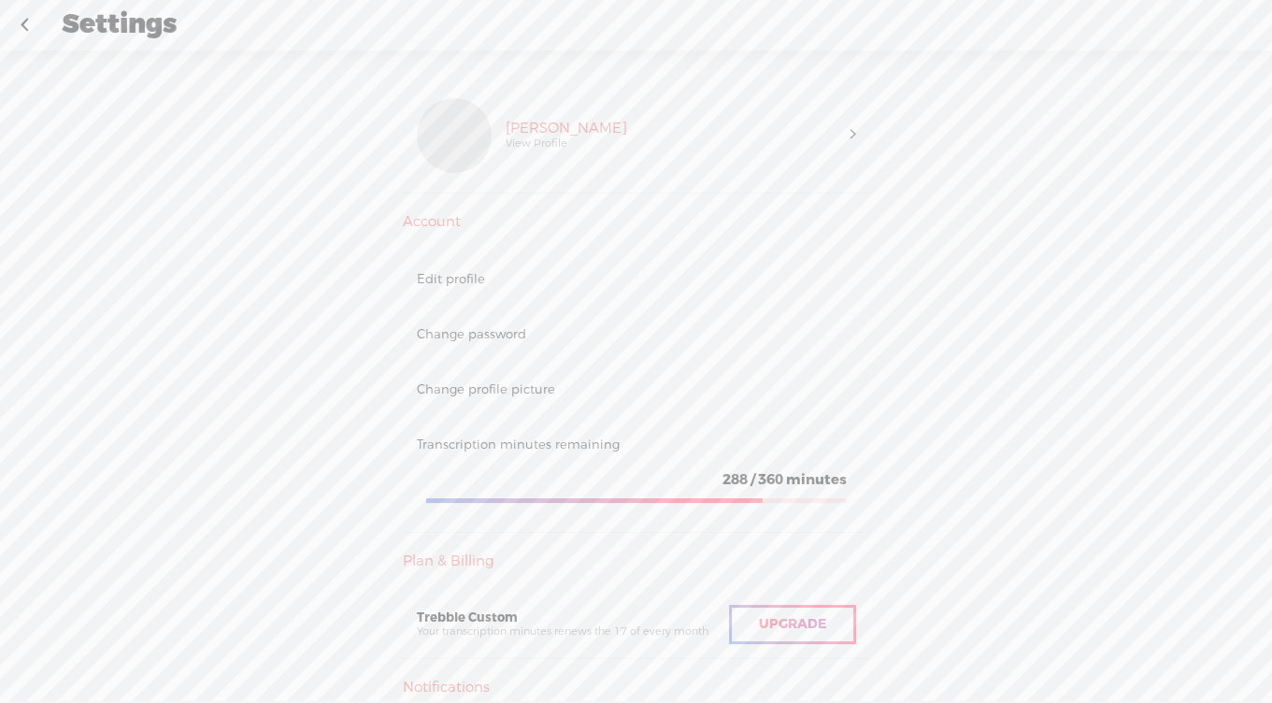
click at [25, 24] on link at bounding box center [24, 25] width 47 height 49
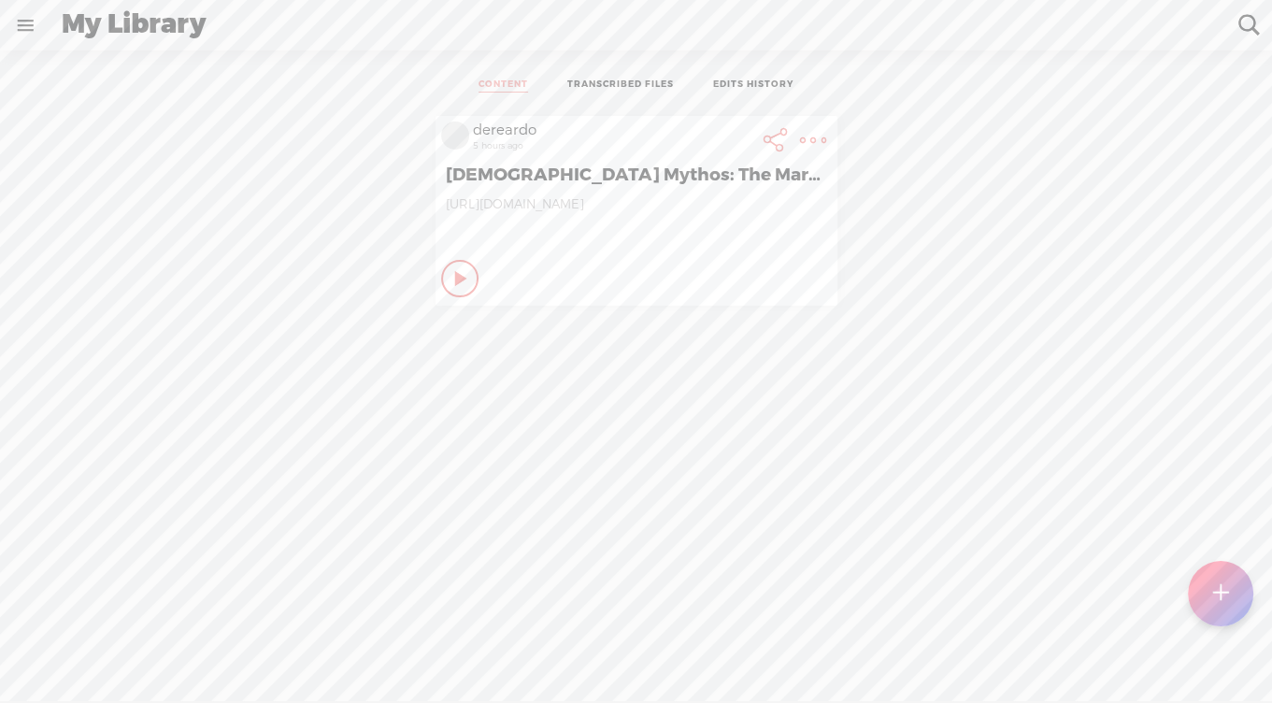
click at [816, 142] on t at bounding box center [813, 140] width 26 height 26
click at [984, 193] on div "dereardo 5 hours ago [DEMOGRAPHIC_DATA] Mythos: The Marvel of [DEMOGRAPHIC_DATA…" at bounding box center [636, 211] width 1244 height 208
click at [1213, 591] on t at bounding box center [1220, 594] width 17 height 42
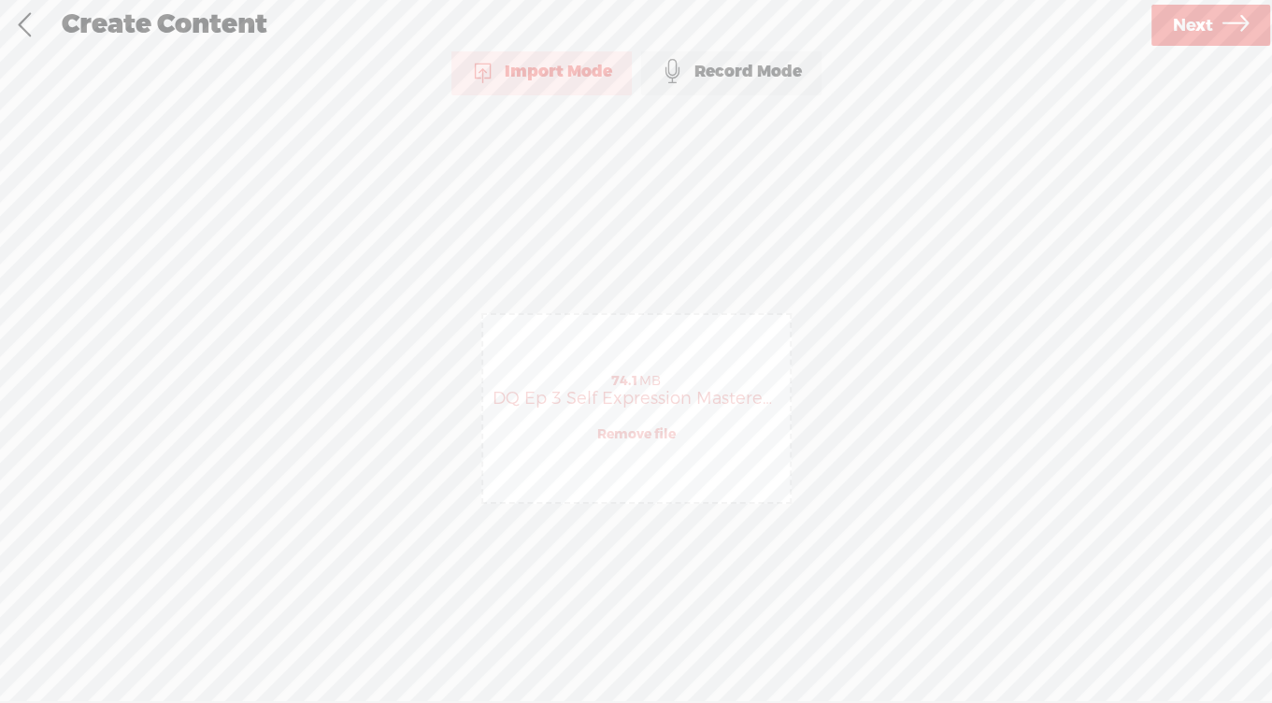
click at [1193, 25] on span "Next" at bounding box center [1193, 26] width 40 height 48
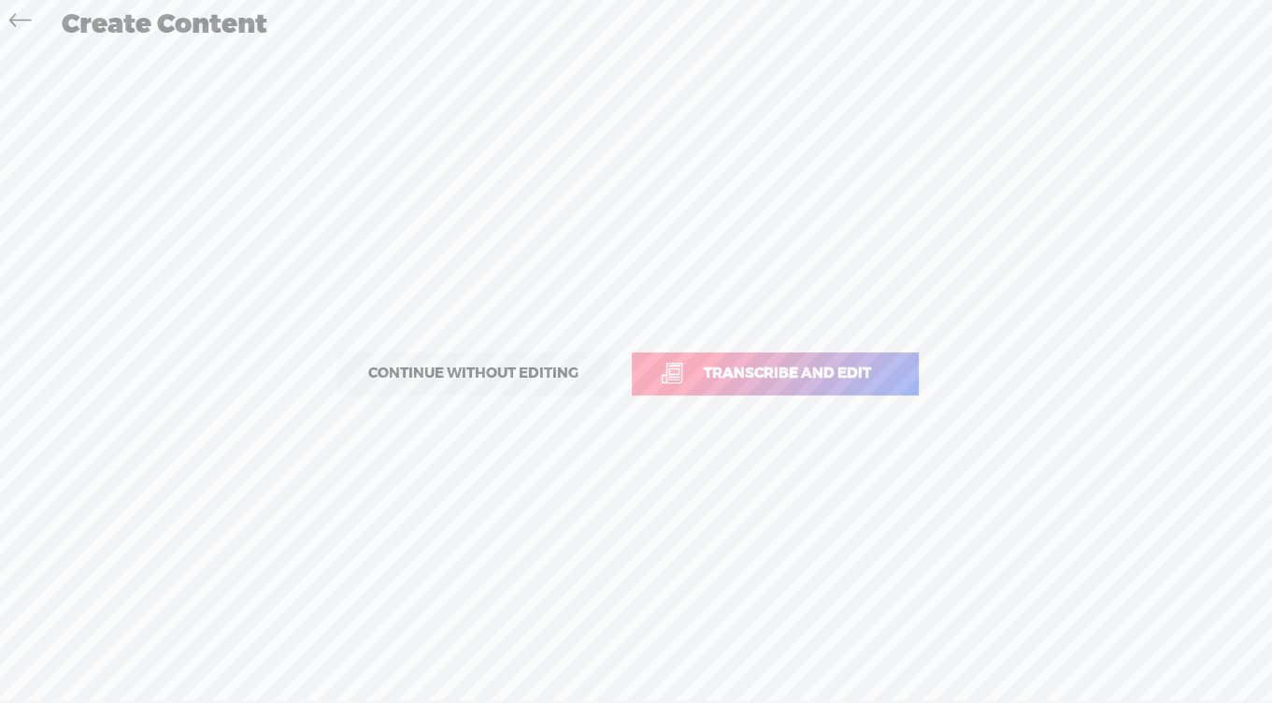
click at [804, 374] on span "Transcribe and edit" at bounding box center [787, 374] width 207 height 22
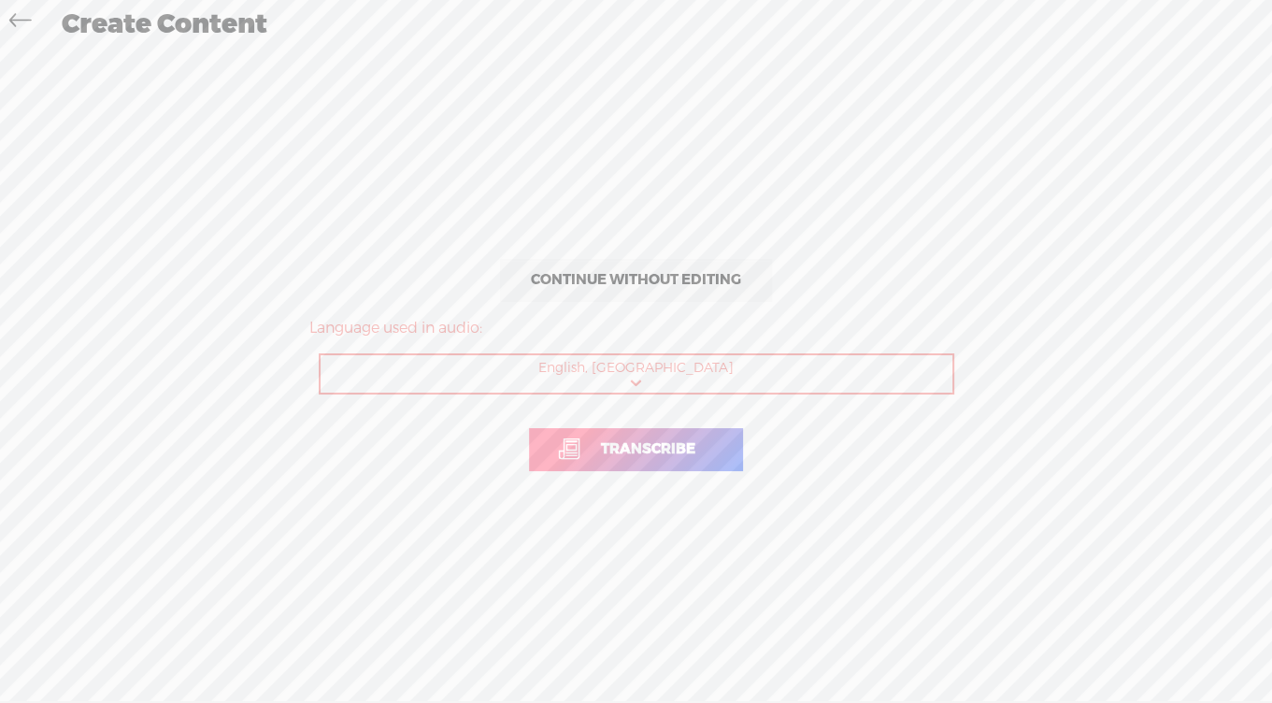
click at [664, 452] on span "Transcribe" at bounding box center [648, 449] width 134 height 22
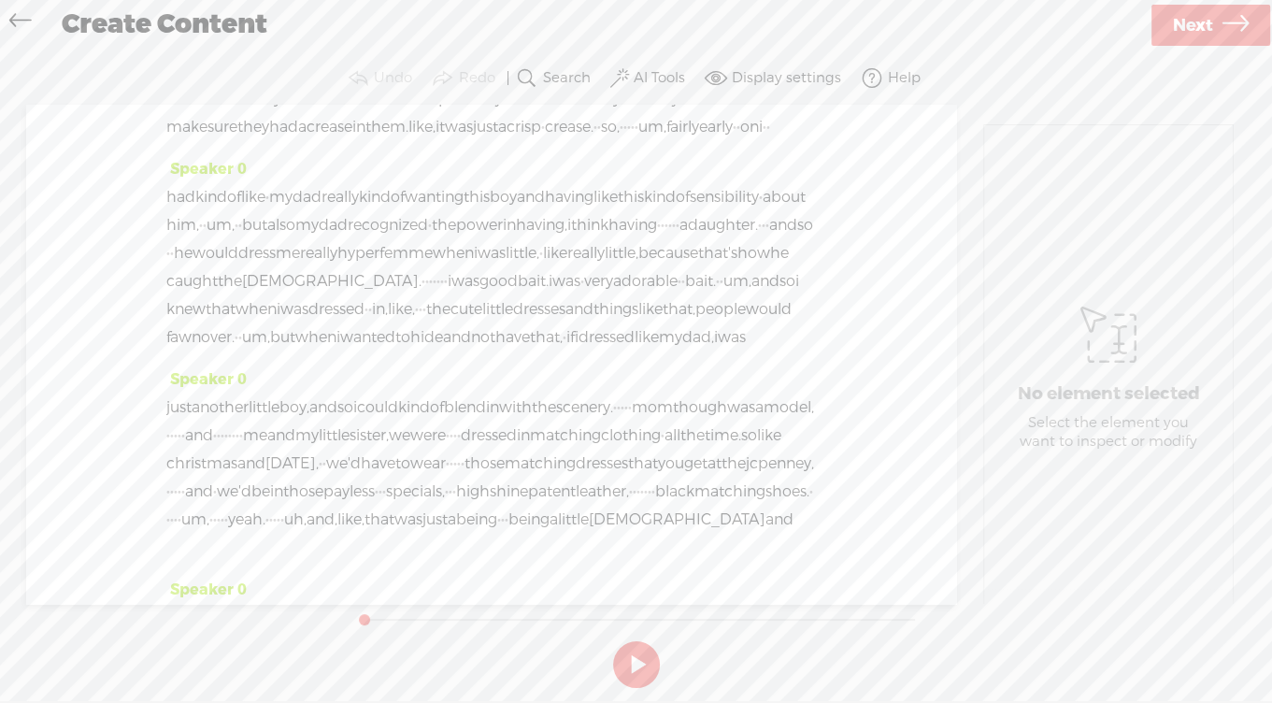
scroll to position [666, 0]
click at [217, 173] on span "Speaker 0" at bounding box center [206, 163] width 80 height 20
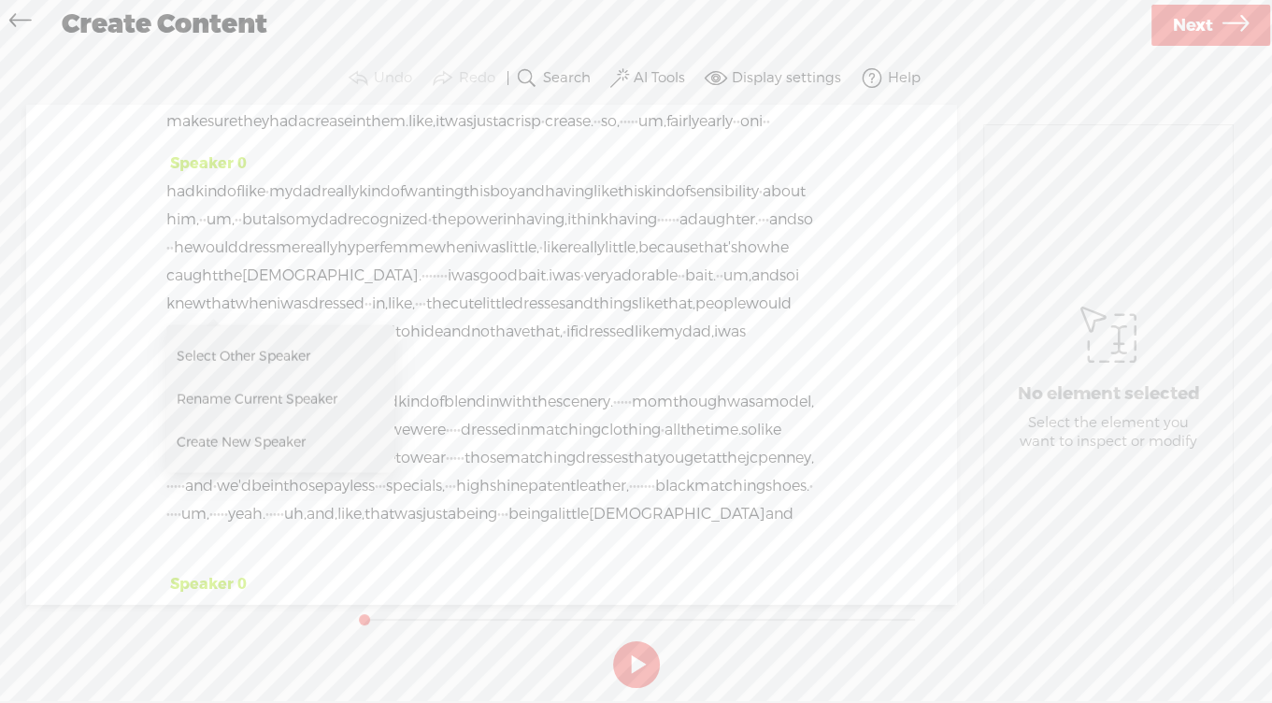
click at [229, 399] on span "Rename Current Speaker" at bounding box center [276, 399] width 198 height 42
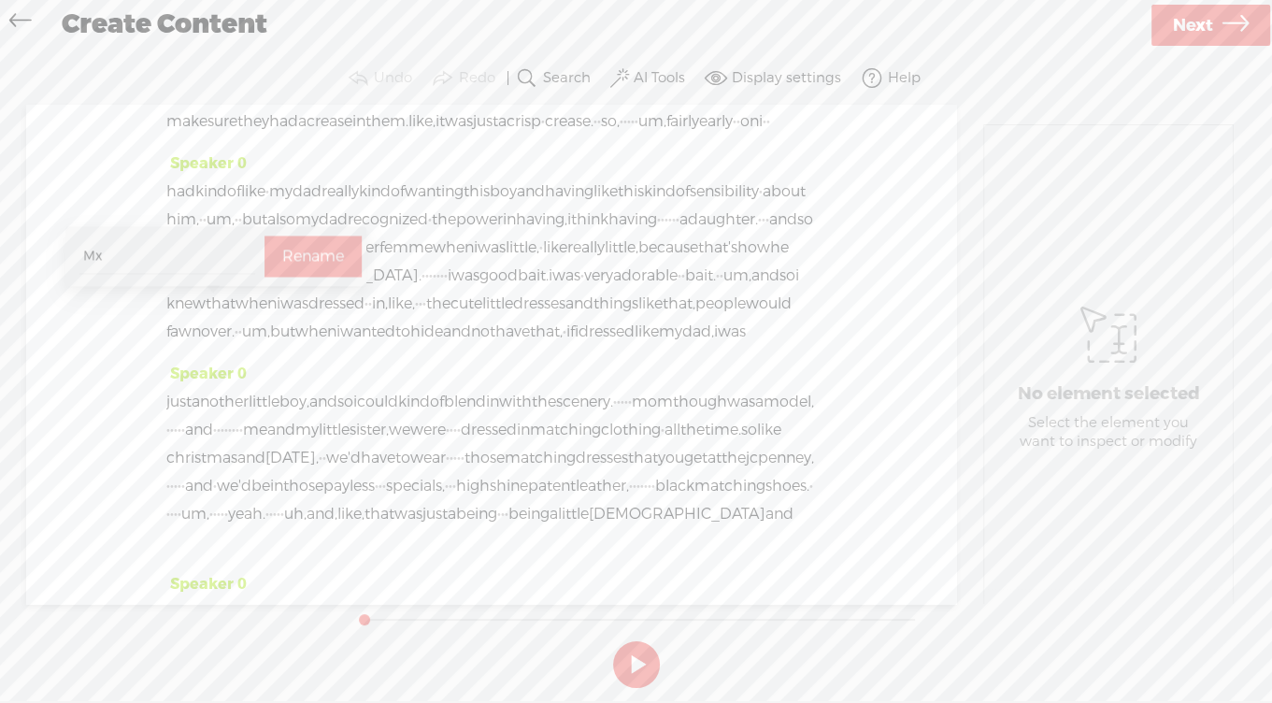
type input "Mx. Pucks"
click at [282, 256] on label "Rename" at bounding box center [313, 256] width 62 height 38
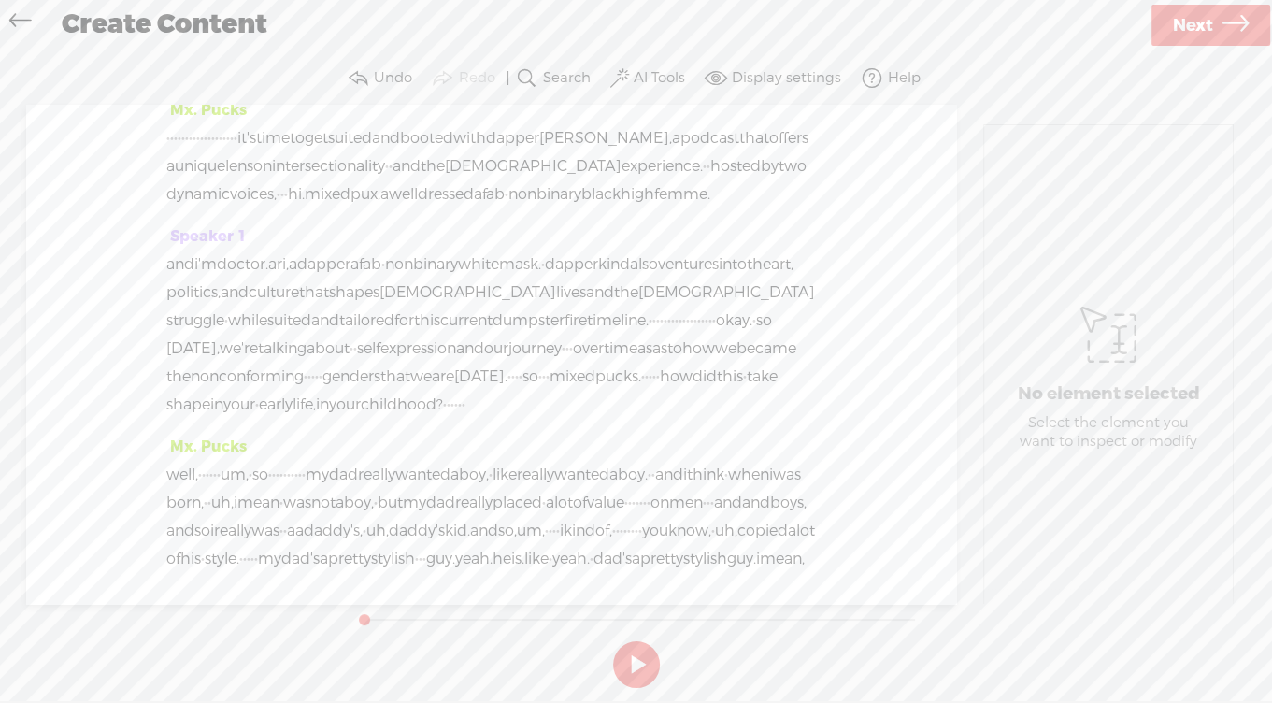
scroll to position [0, 0]
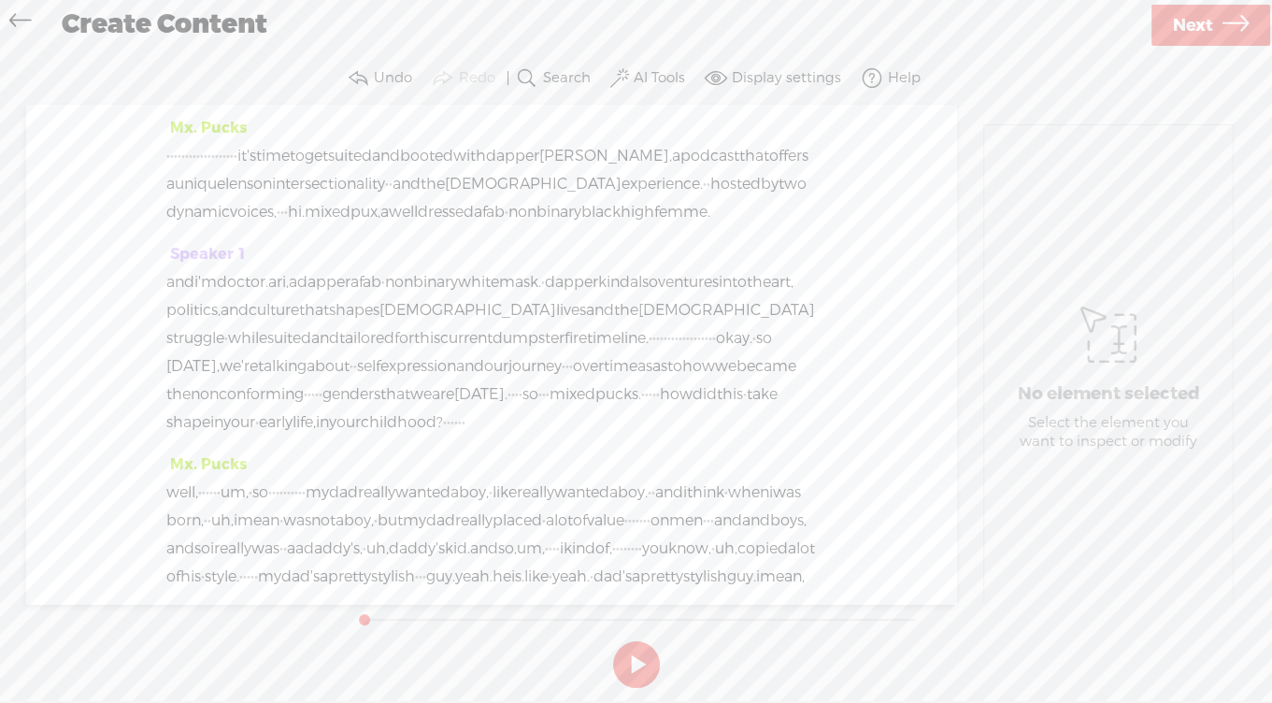
click at [215, 264] on span "Speaker 1" at bounding box center [206, 254] width 80 height 20
click at [231, 376] on span "Rename Current Speaker" at bounding box center [276, 375] width 198 height 42
type input "Dr. Ari"
click at [282, 239] on label "Rename" at bounding box center [313, 233] width 62 height 38
click at [653, 83] on label "AI Tools" at bounding box center [659, 78] width 51 height 19
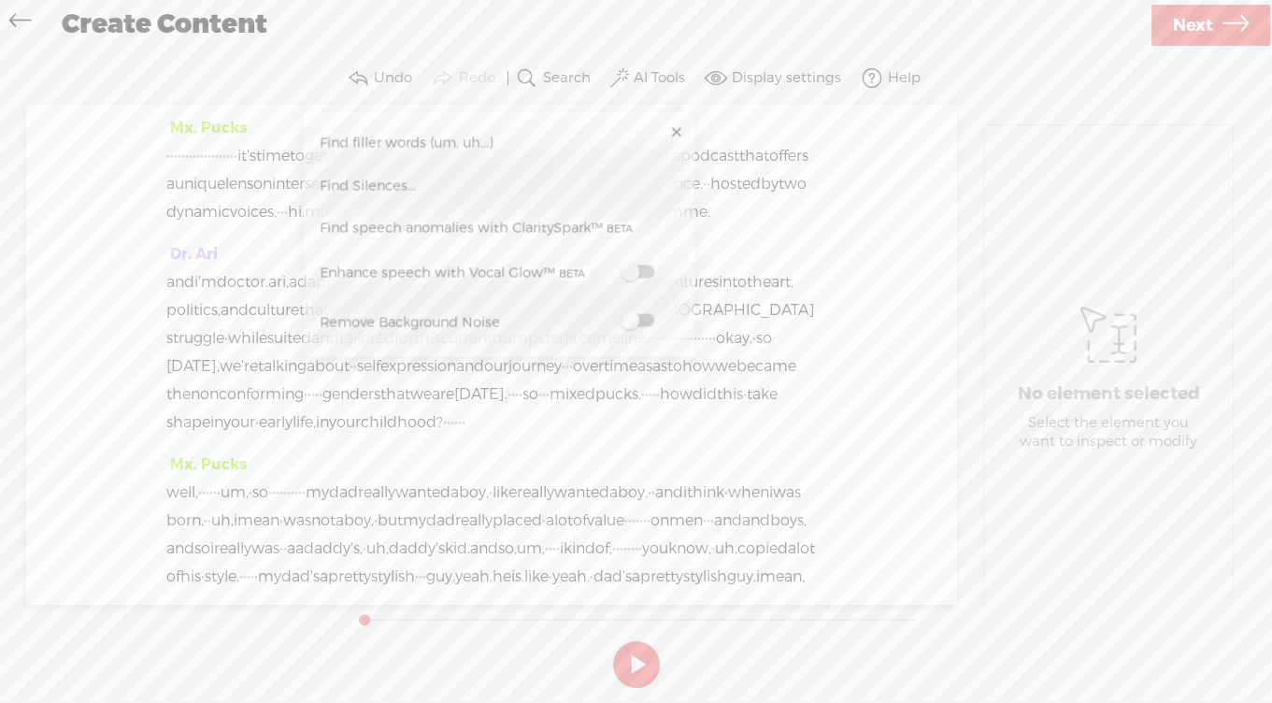
click at [313, 145] on span "Find filler words (um, uh...)" at bounding box center [406, 143] width 187 height 42
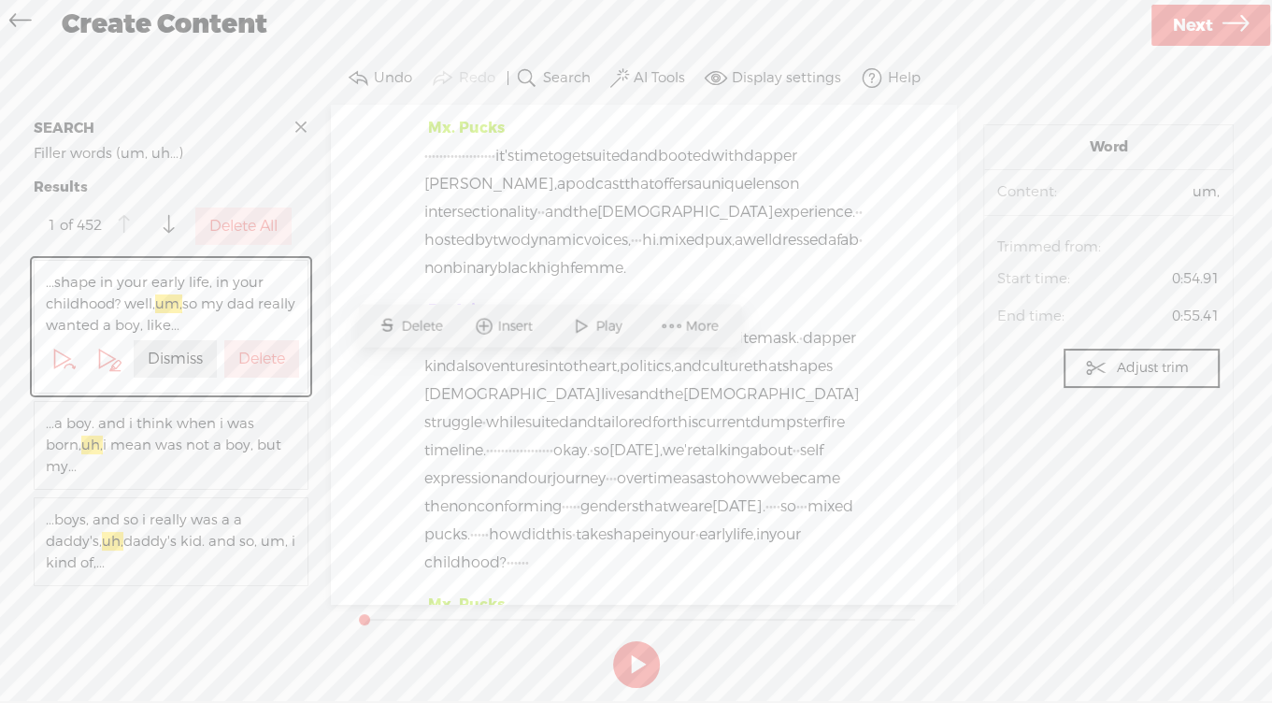
scroll to position [347, 0]
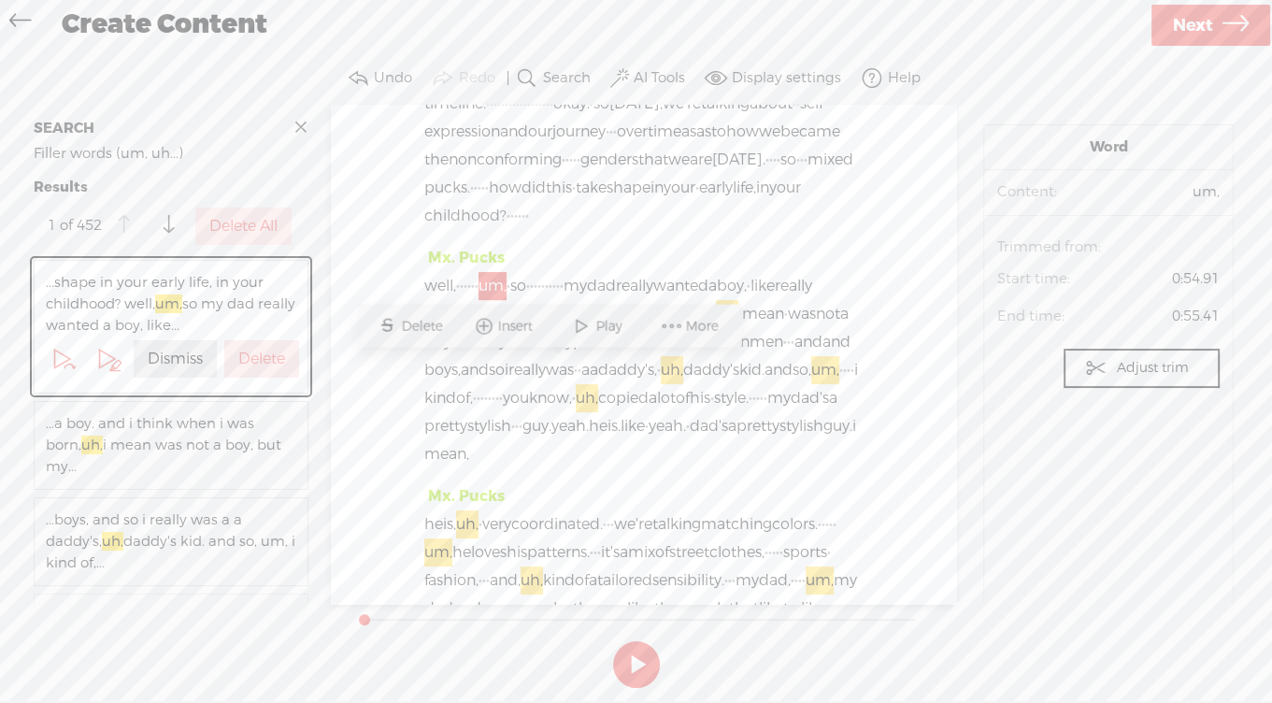
click at [257, 237] on label "Delete All" at bounding box center [243, 227] width 68 height 20
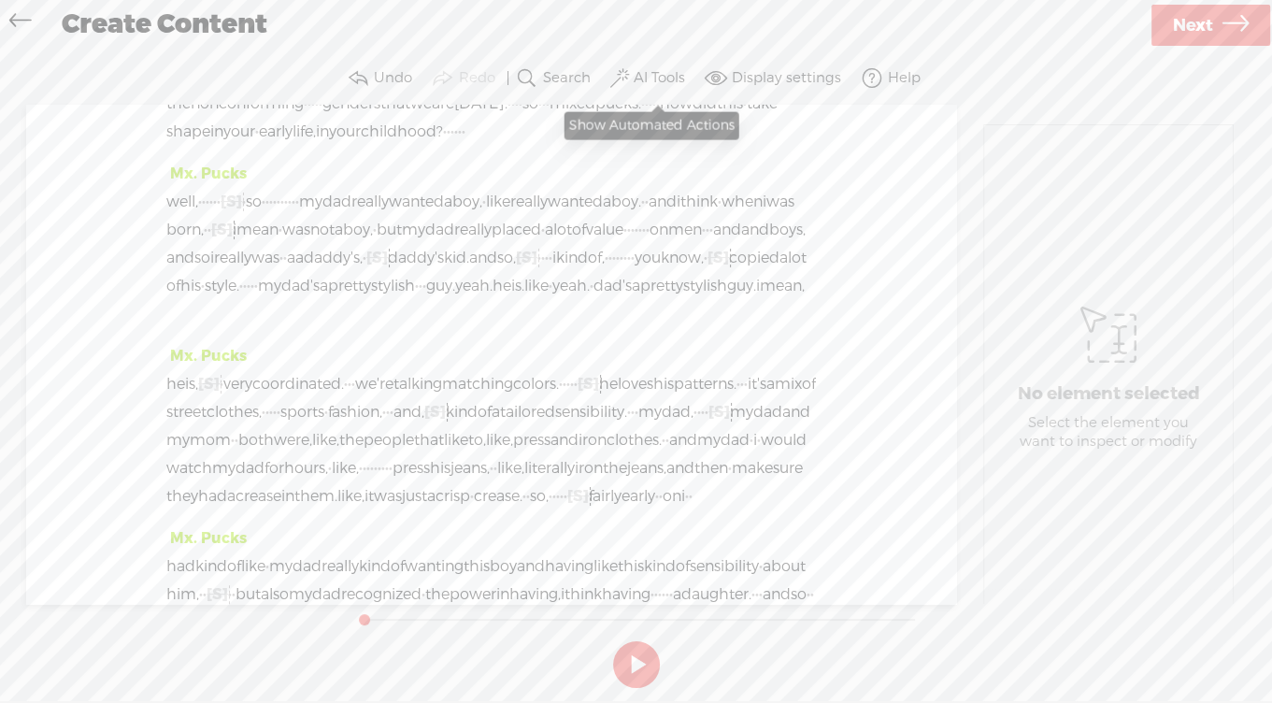
click at [647, 78] on label "AI Tools" at bounding box center [659, 78] width 51 height 19
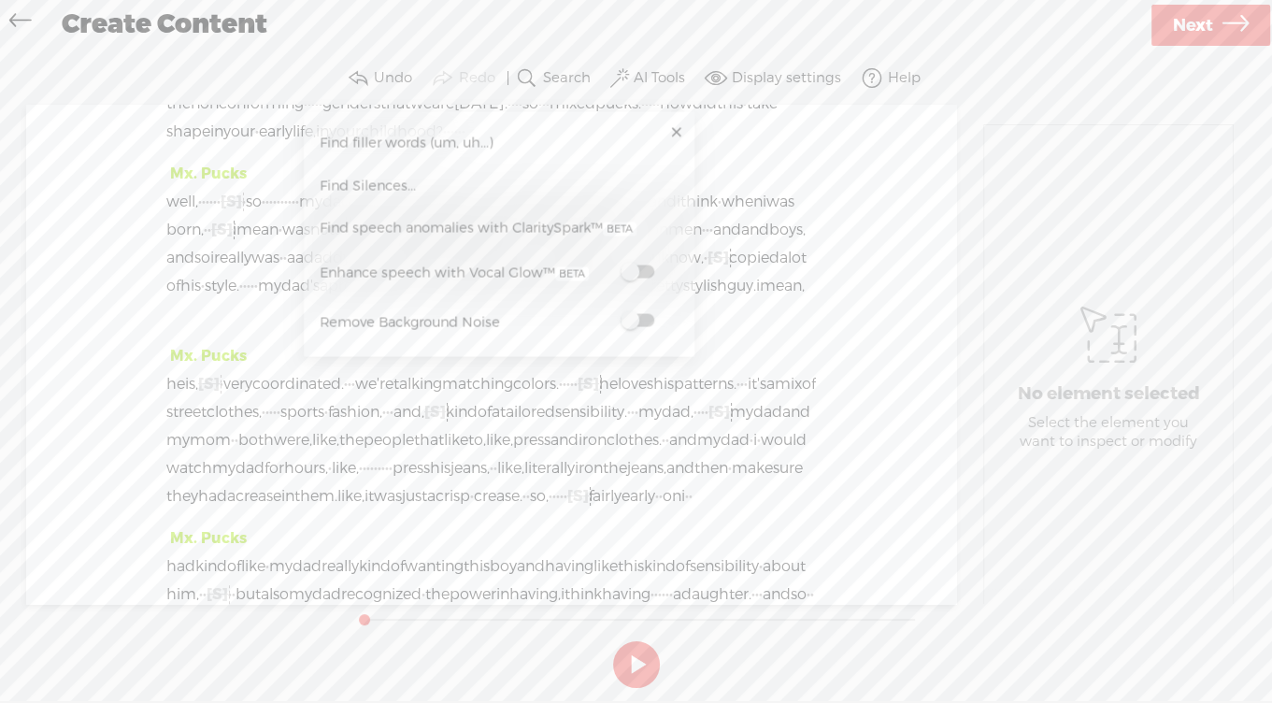
click at [320, 191] on span "Find Silences..." at bounding box center [367, 186] width 109 height 42
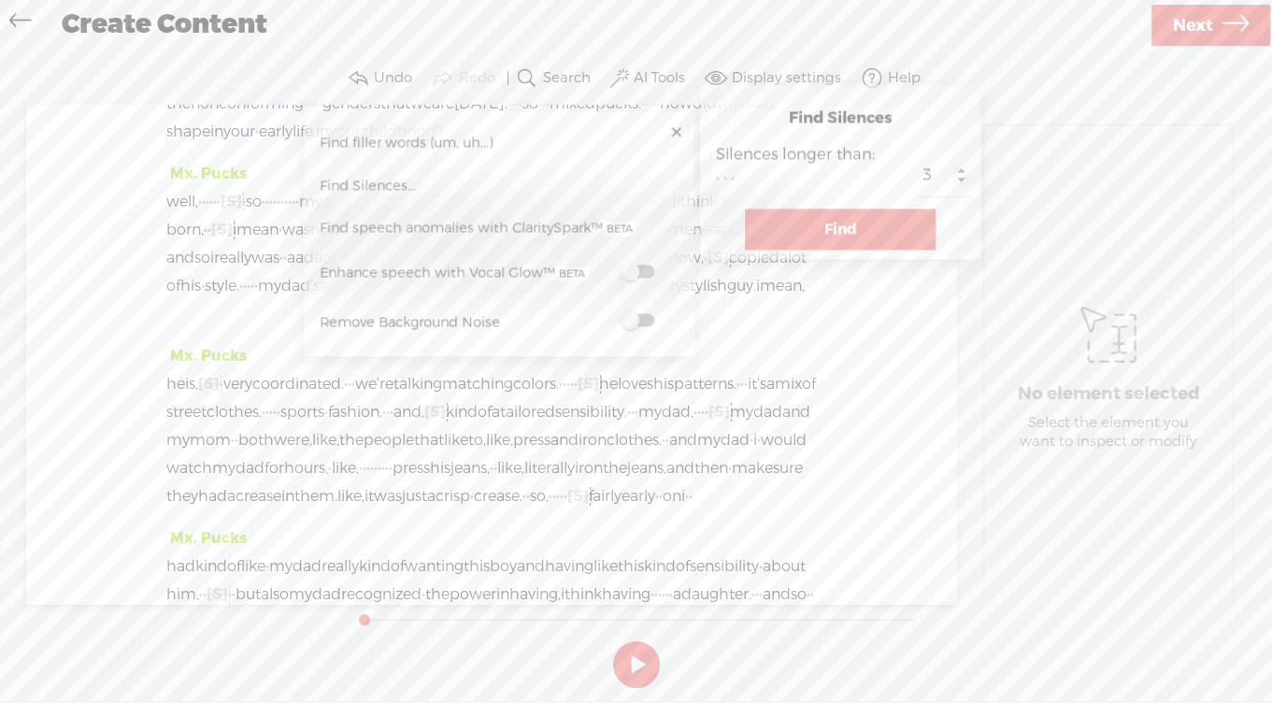
type input "2"
click at [959, 197] on input "2" at bounding box center [945, 176] width 54 height 42
type input "1.5"
click at [843, 250] on button "Find" at bounding box center [840, 228] width 191 height 41
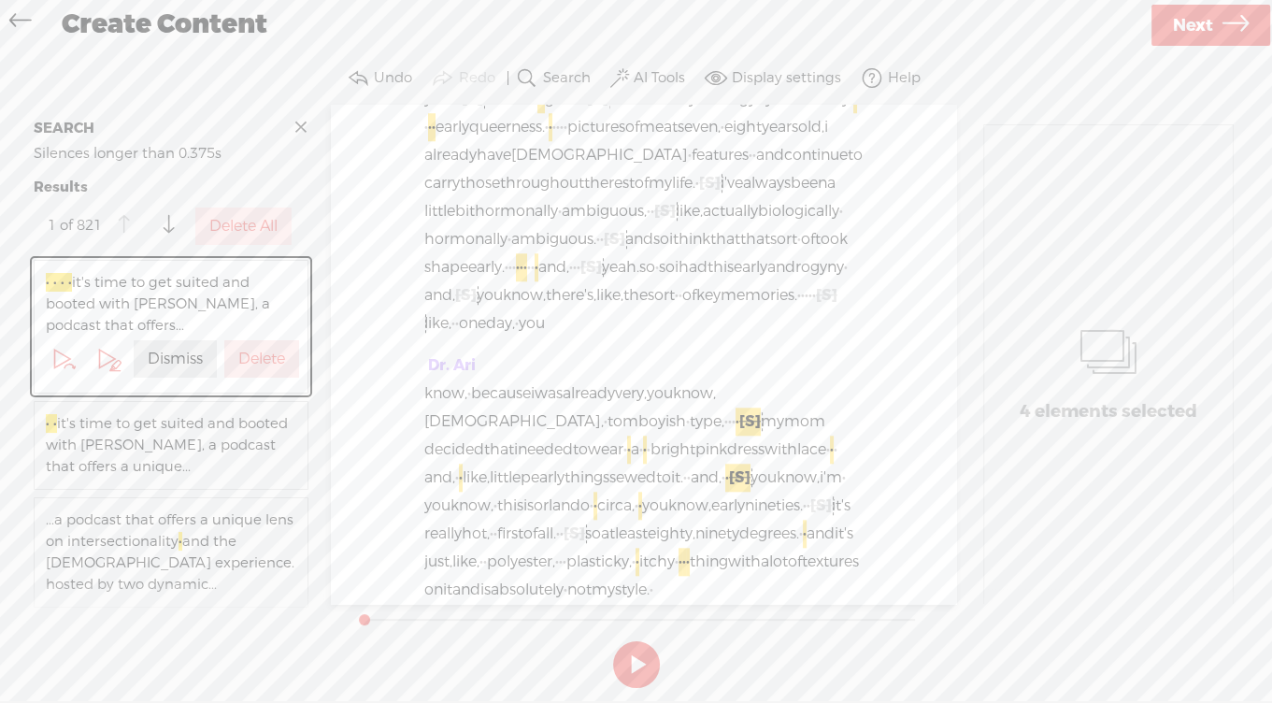
scroll to position [1615, 0]
click at [265, 237] on label "Delete All" at bounding box center [243, 227] width 68 height 20
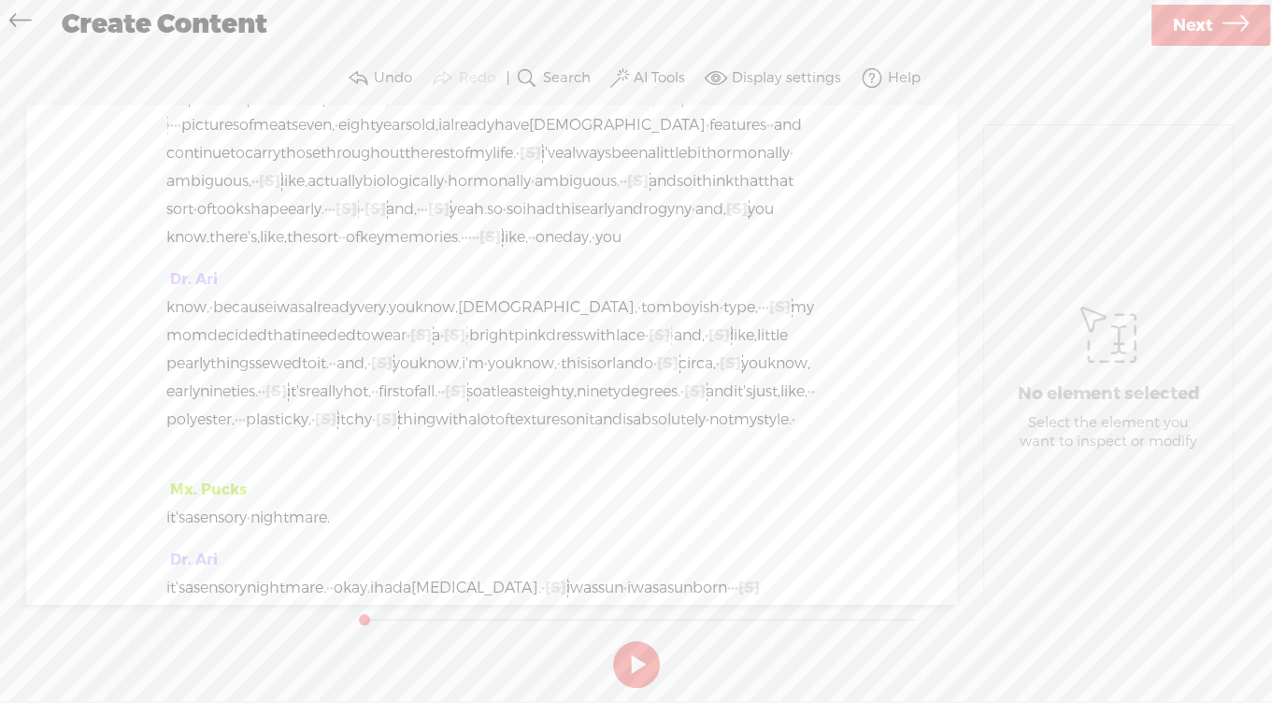
click at [658, 83] on label "AI Tools" at bounding box center [659, 78] width 51 height 19
click at [484, 228] on span "Find speech anomalies with ClaritySpark™" at bounding box center [478, 229] width 330 height 43
